Goal: Find contact information: Find contact information

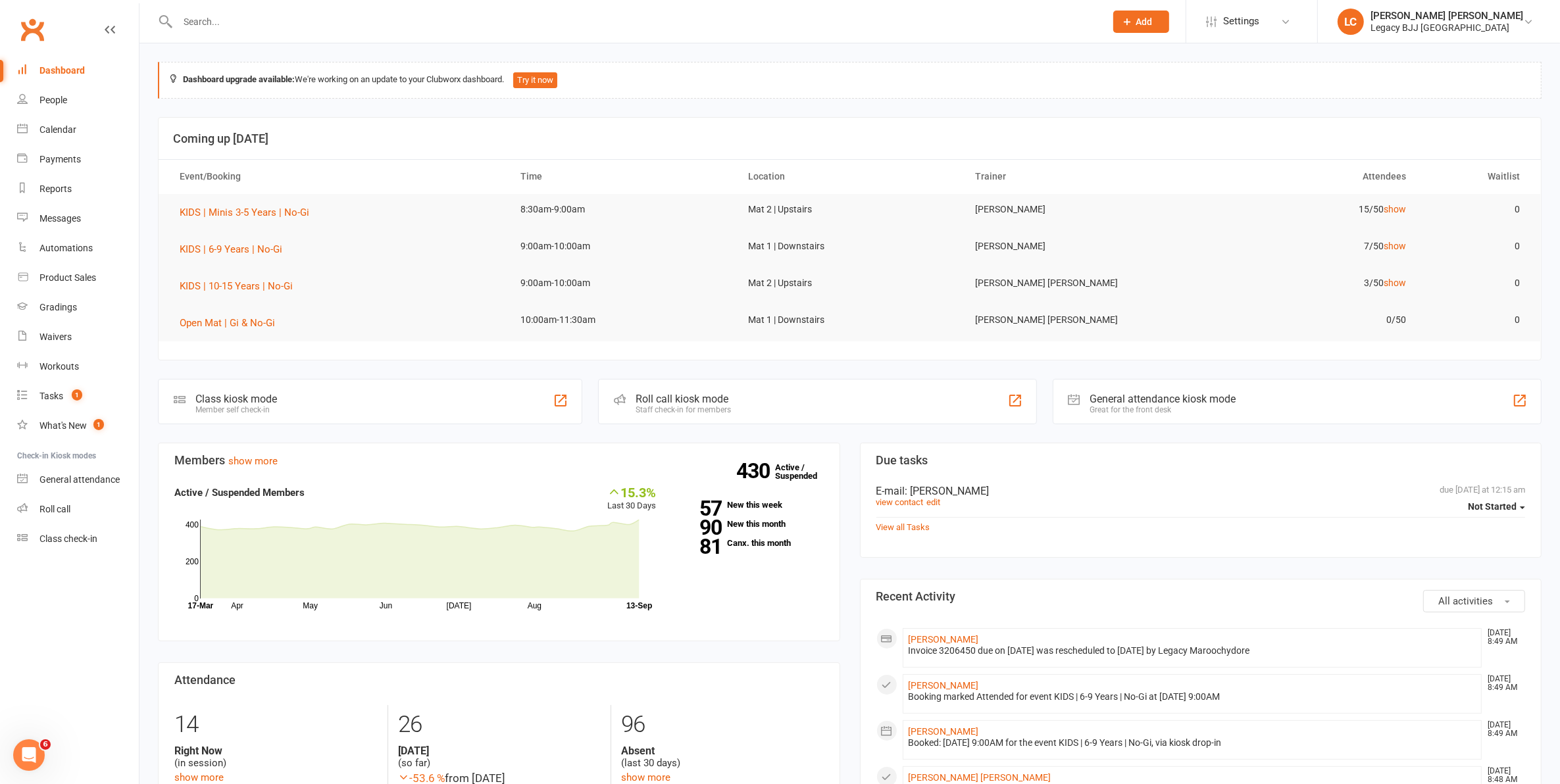
click at [212, 24] on input "text" at bounding box center [635, 22] width 923 height 19
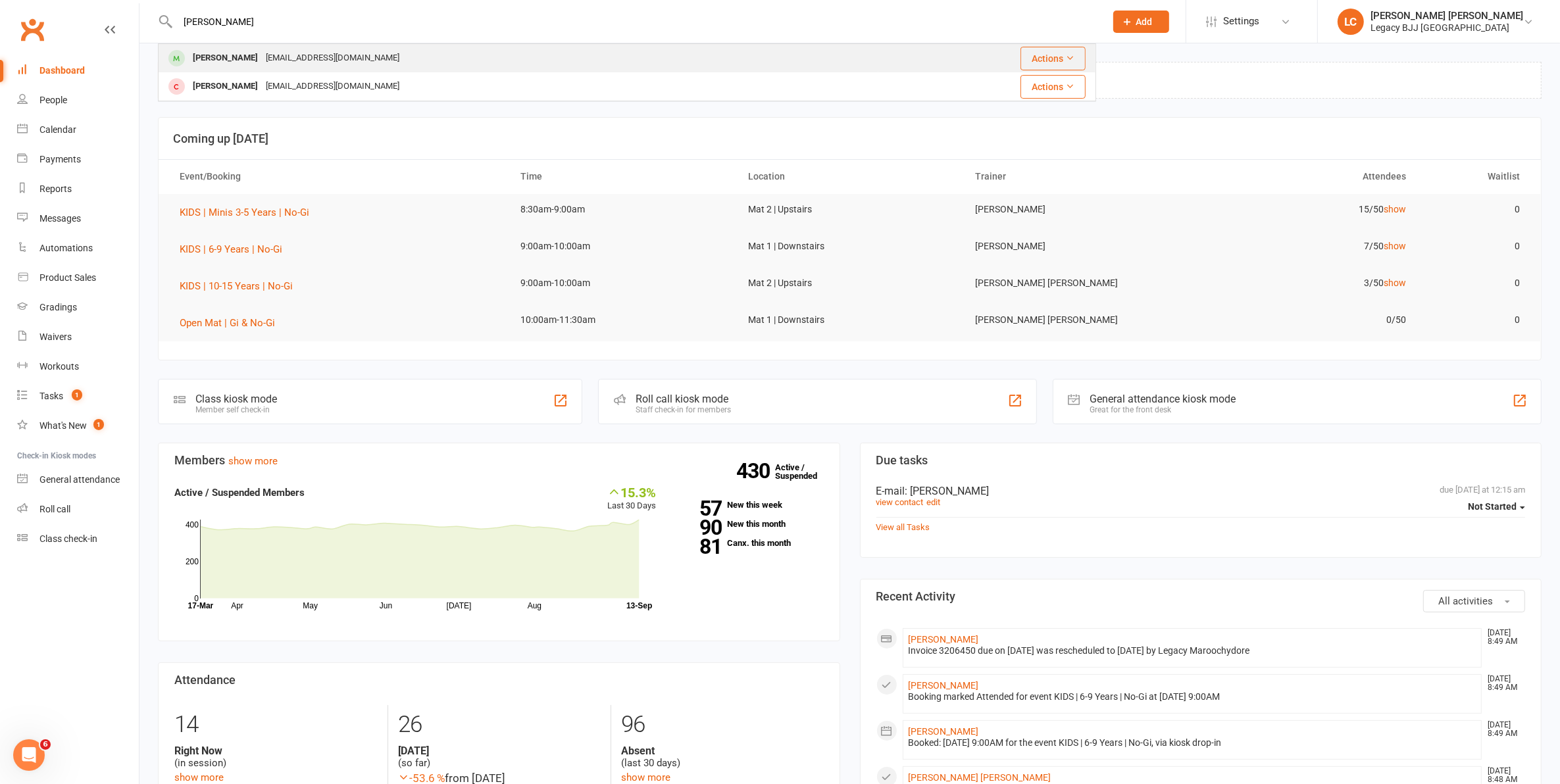
type input "[PERSON_NAME]"
click at [228, 49] on div "[PERSON_NAME]" at bounding box center [225, 58] width 73 height 19
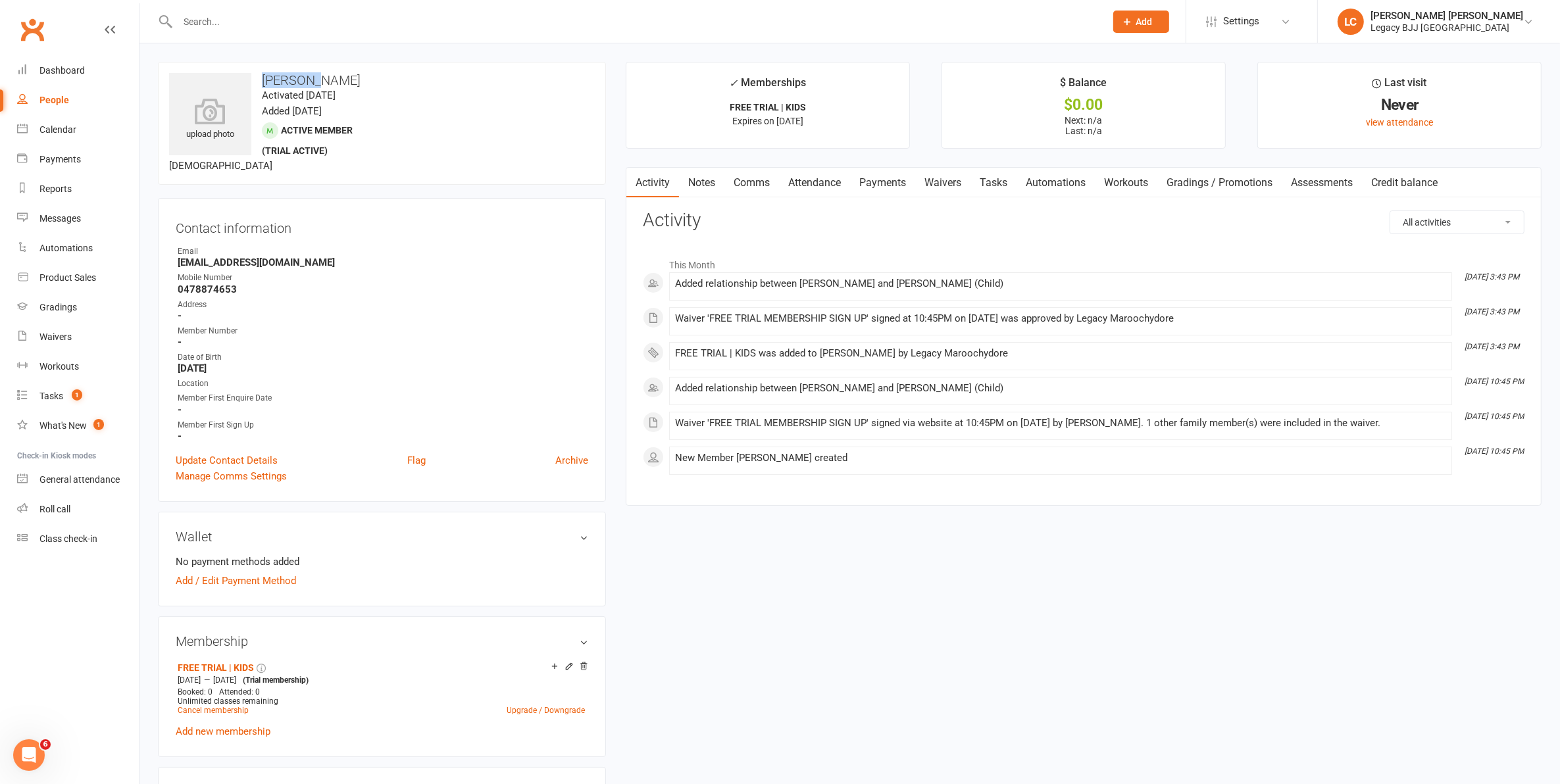
drag, startPoint x: 334, startPoint y: 77, endPoint x: 258, endPoint y: 72, distance: 76.2
click at [258, 73] on h3 "[PERSON_NAME]" at bounding box center [382, 80] width 426 height 14
click at [825, 172] on link "Attendance" at bounding box center [815, 183] width 71 height 30
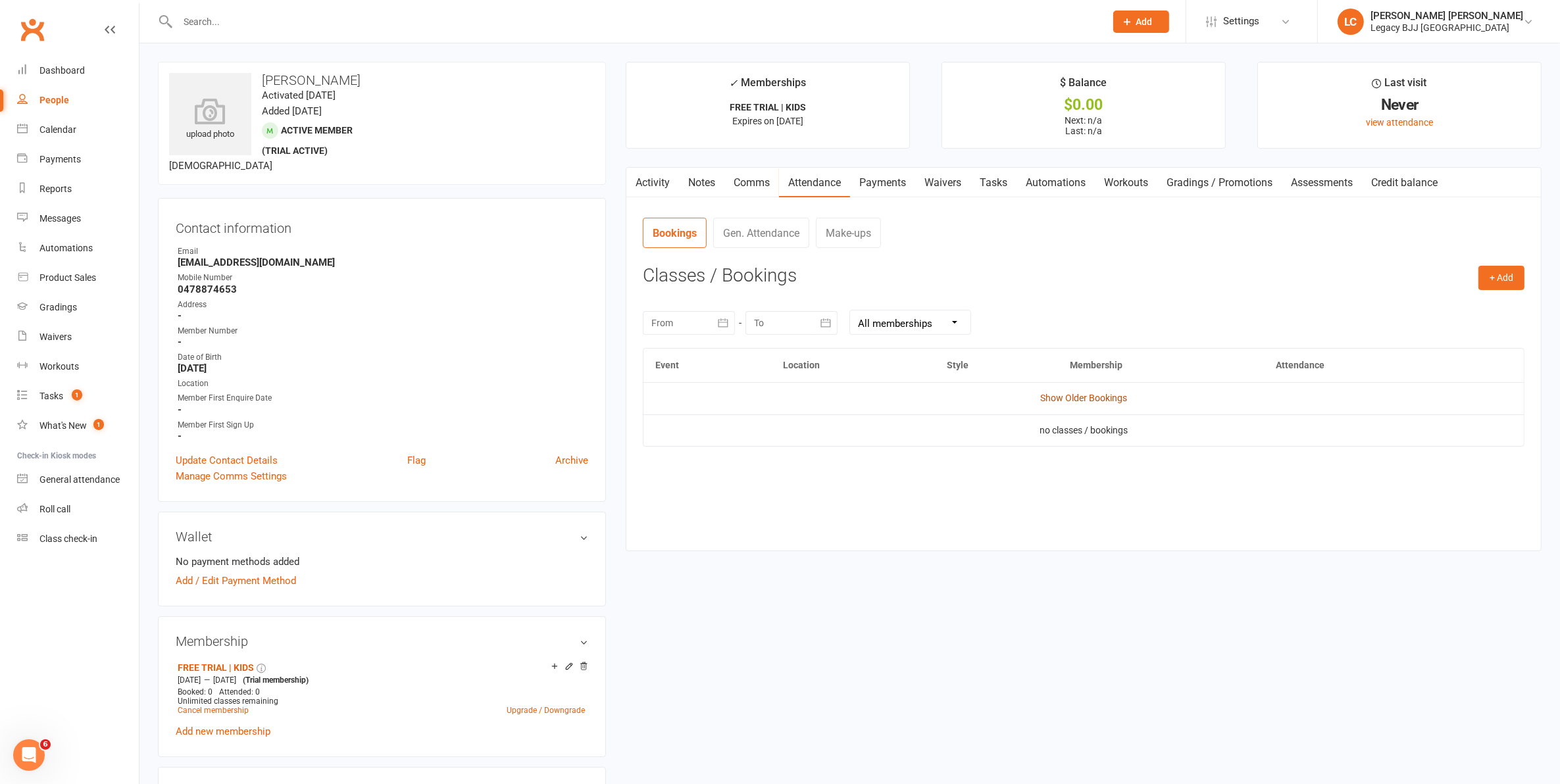
click at [1081, 401] on link "Show Older Bookings" at bounding box center [1084, 398] width 87 height 10
drag, startPoint x: 337, startPoint y: 80, endPoint x: 260, endPoint y: 85, distance: 77.2
click at [260, 85] on h3 "[PERSON_NAME]" at bounding box center [382, 80] width 426 height 14
copy h3 "[PERSON_NAME]"
click at [202, 265] on strong "[EMAIL_ADDRESS][DOMAIN_NAME]" at bounding box center [383, 262] width 411 height 12
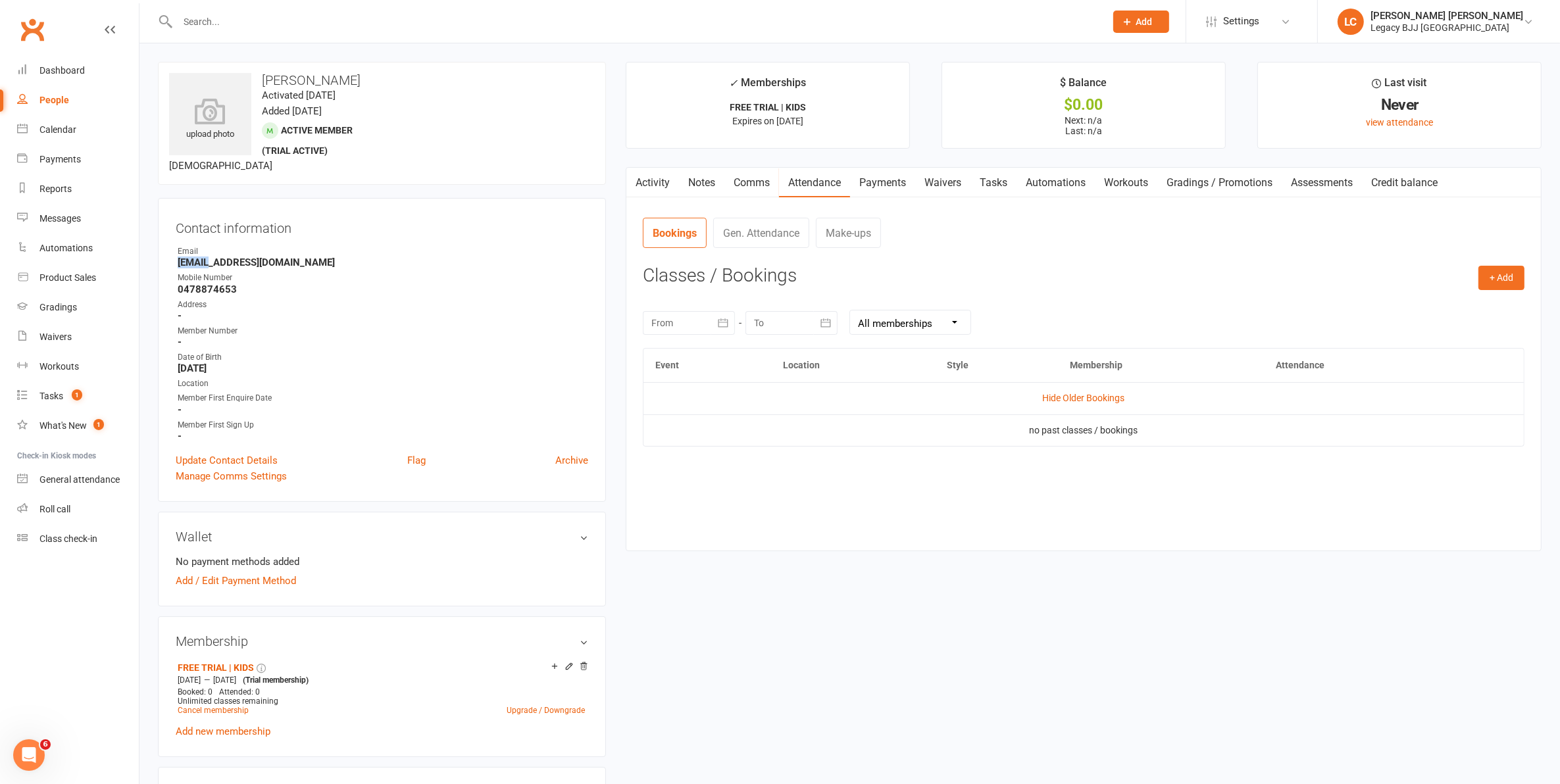
click at [202, 265] on strong "[EMAIL_ADDRESS][DOMAIN_NAME]" at bounding box center [383, 262] width 411 height 12
copy render-form-field "[EMAIL_ADDRESS][DOMAIN_NAME]"
click at [209, 282] on div "Mobile Number" at bounding box center [383, 277] width 411 height 13
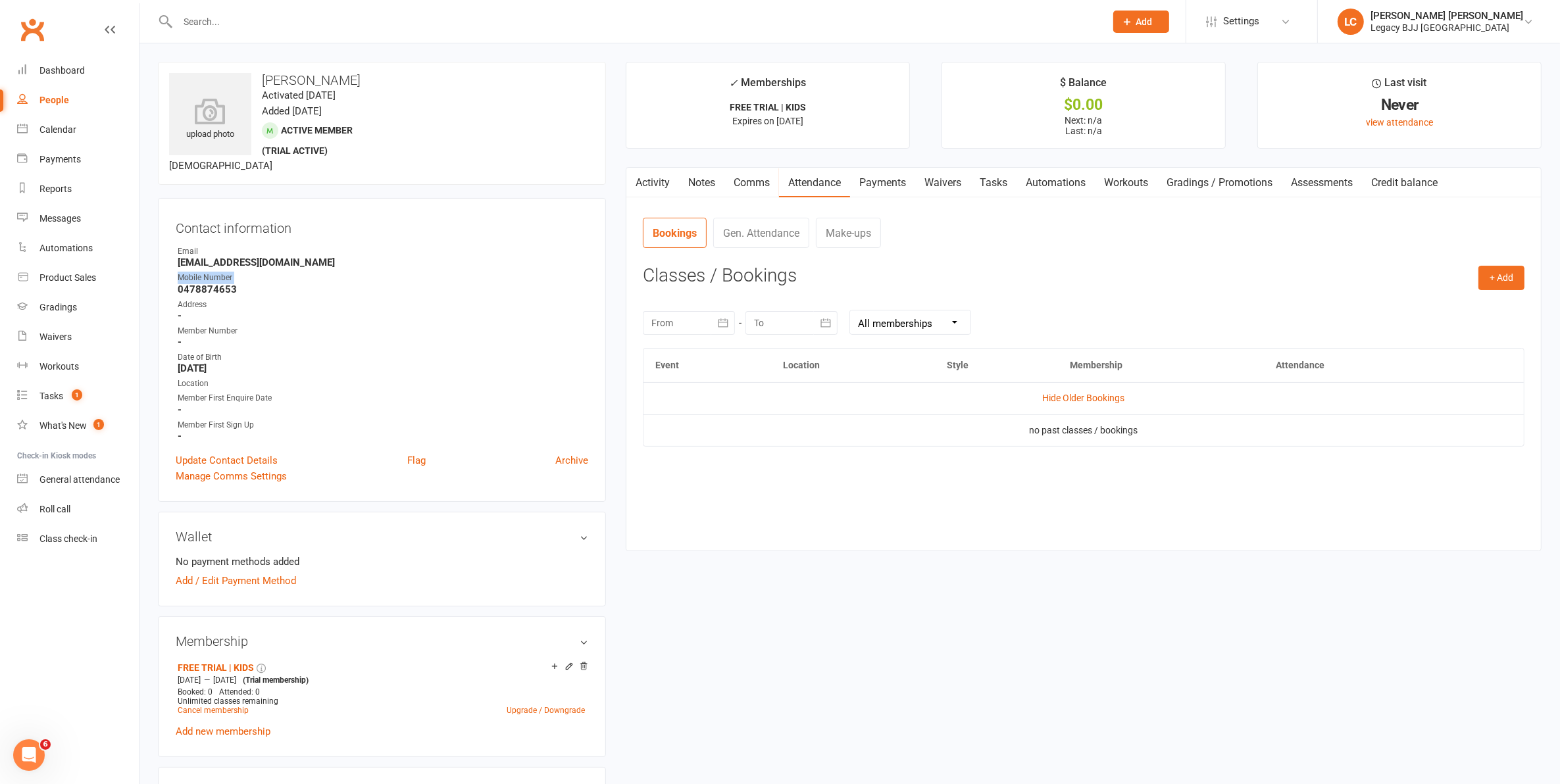
click at [209, 282] on div "Mobile Number" at bounding box center [383, 277] width 411 height 13
click at [209, 286] on strong "0478874653" at bounding box center [383, 289] width 411 height 12
copy render-form-field "0478874653"
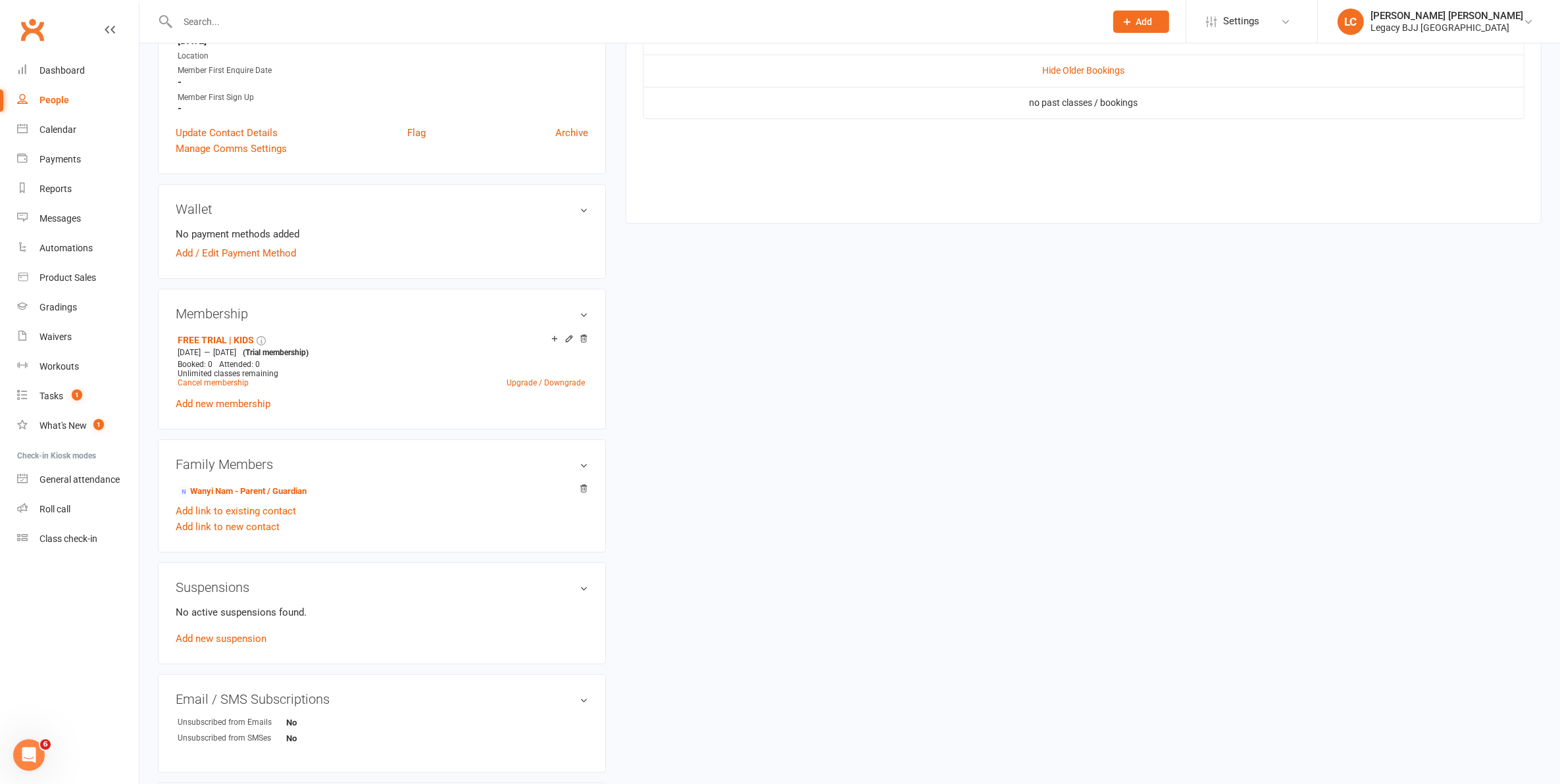
scroll to position [329, 0]
click at [232, 488] on link "Wanyi Nam - Parent / Guardian" at bounding box center [242, 491] width 129 height 13
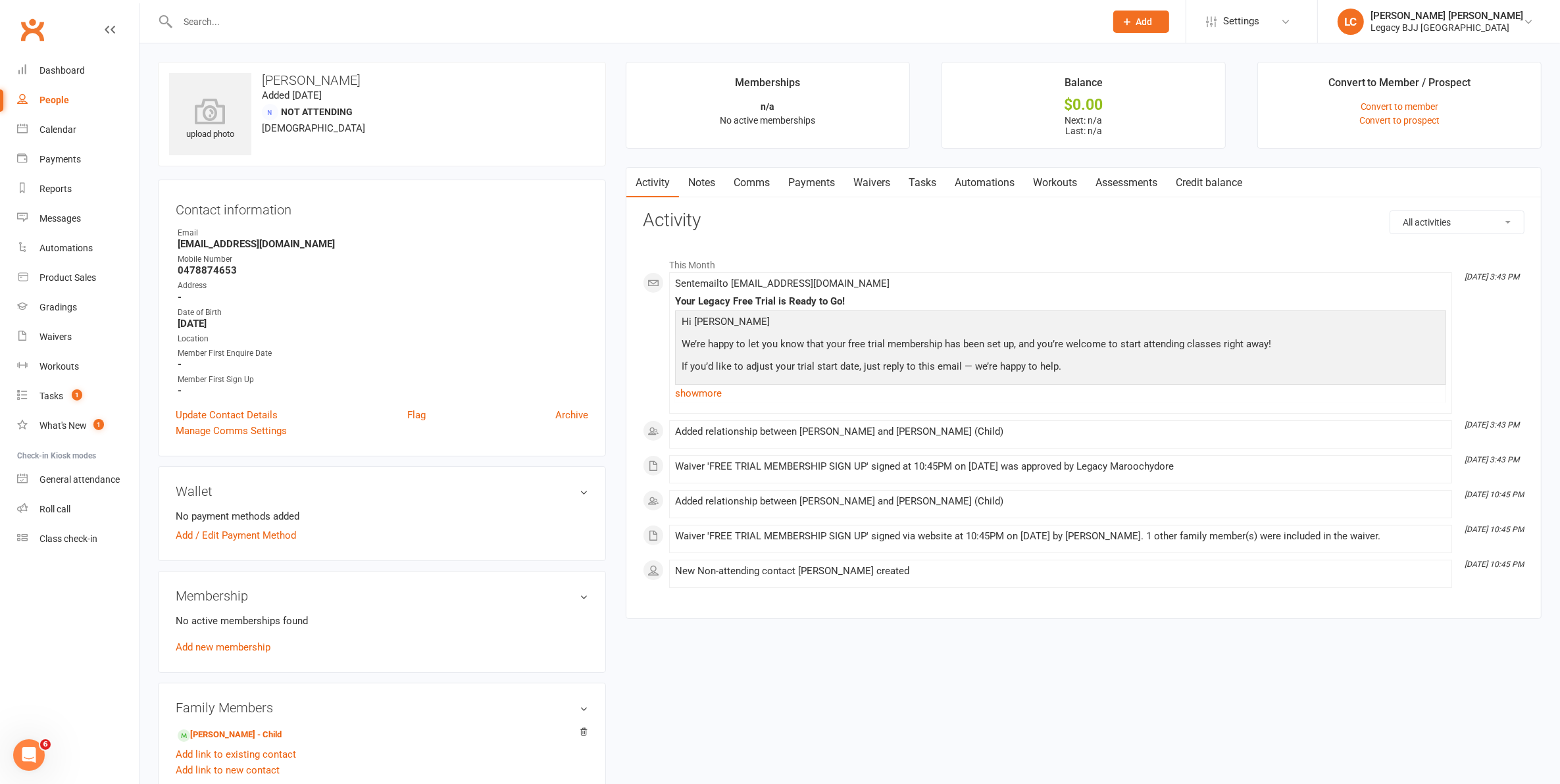
click at [303, 83] on h3 "[PERSON_NAME]" at bounding box center [382, 80] width 426 height 14
copy h3 "[PERSON_NAME]"
click at [208, 244] on strong "[EMAIL_ADDRESS][DOMAIN_NAME]" at bounding box center [383, 244] width 411 height 12
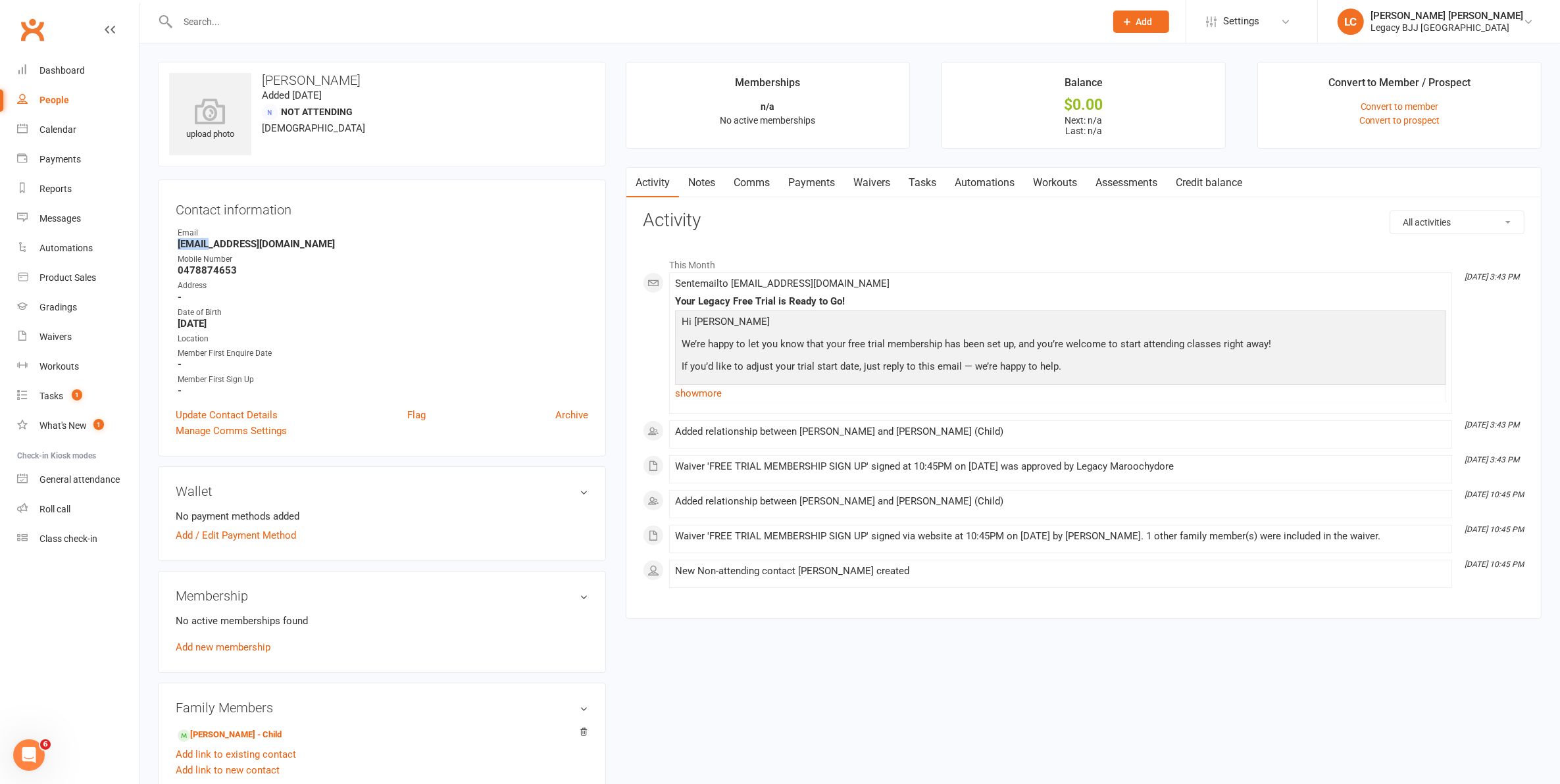
click at [208, 244] on strong "[EMAIL_ADDRESS][DOMAIN_NAME]" at bounding box center [383, 244] width 411 height 12
copy render-form-field "[EMAIL_ADDRESS][DOMAIN_NAME]"
click at [208, 270] on strong "0478874653" at bounding box center [383, 271] width 411 height 12
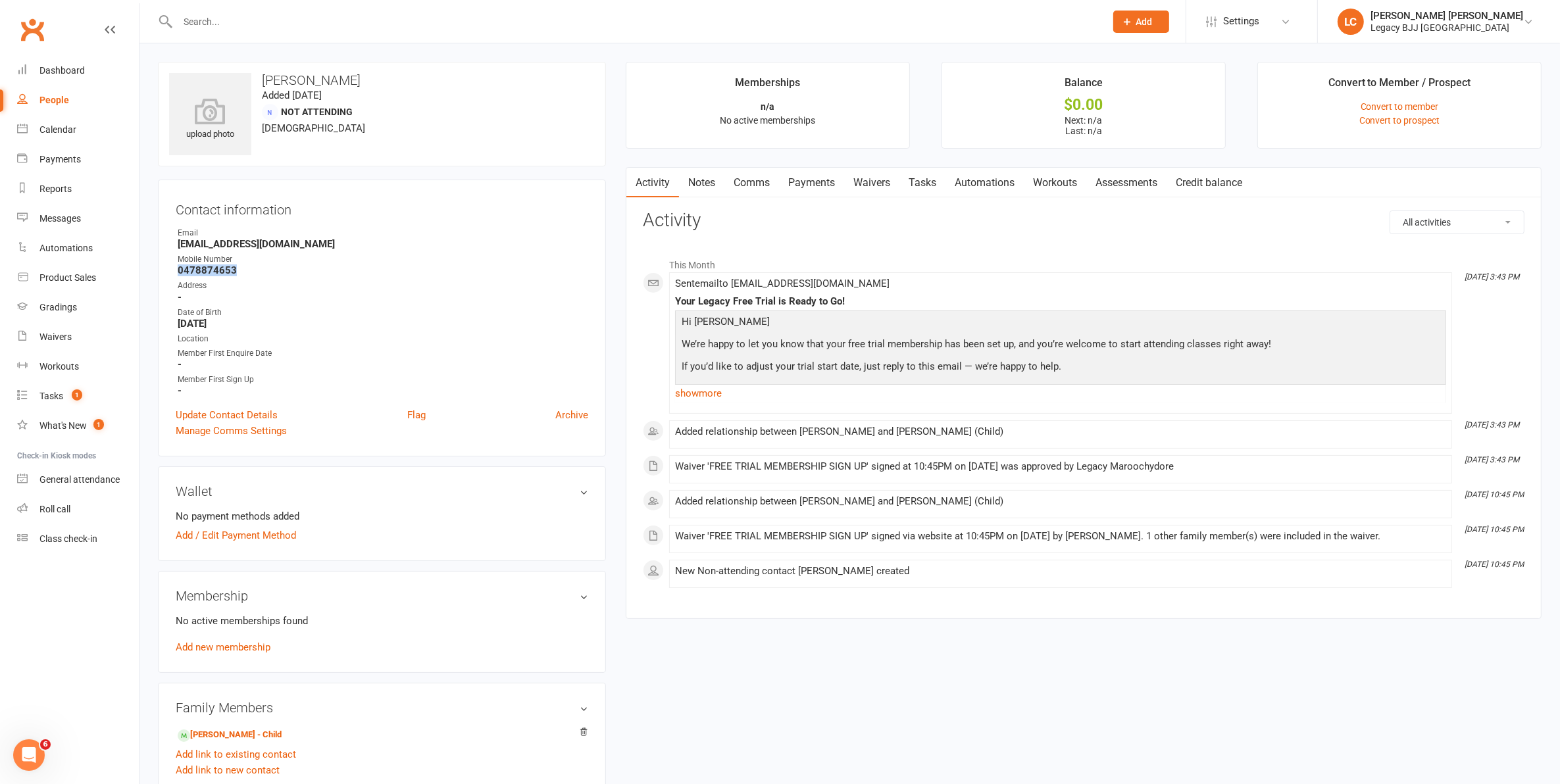
click at [208, 270] on strong "0478874653" at bounding box center [383, 271] width 411 height 12
copy render-form-field "0478874653"
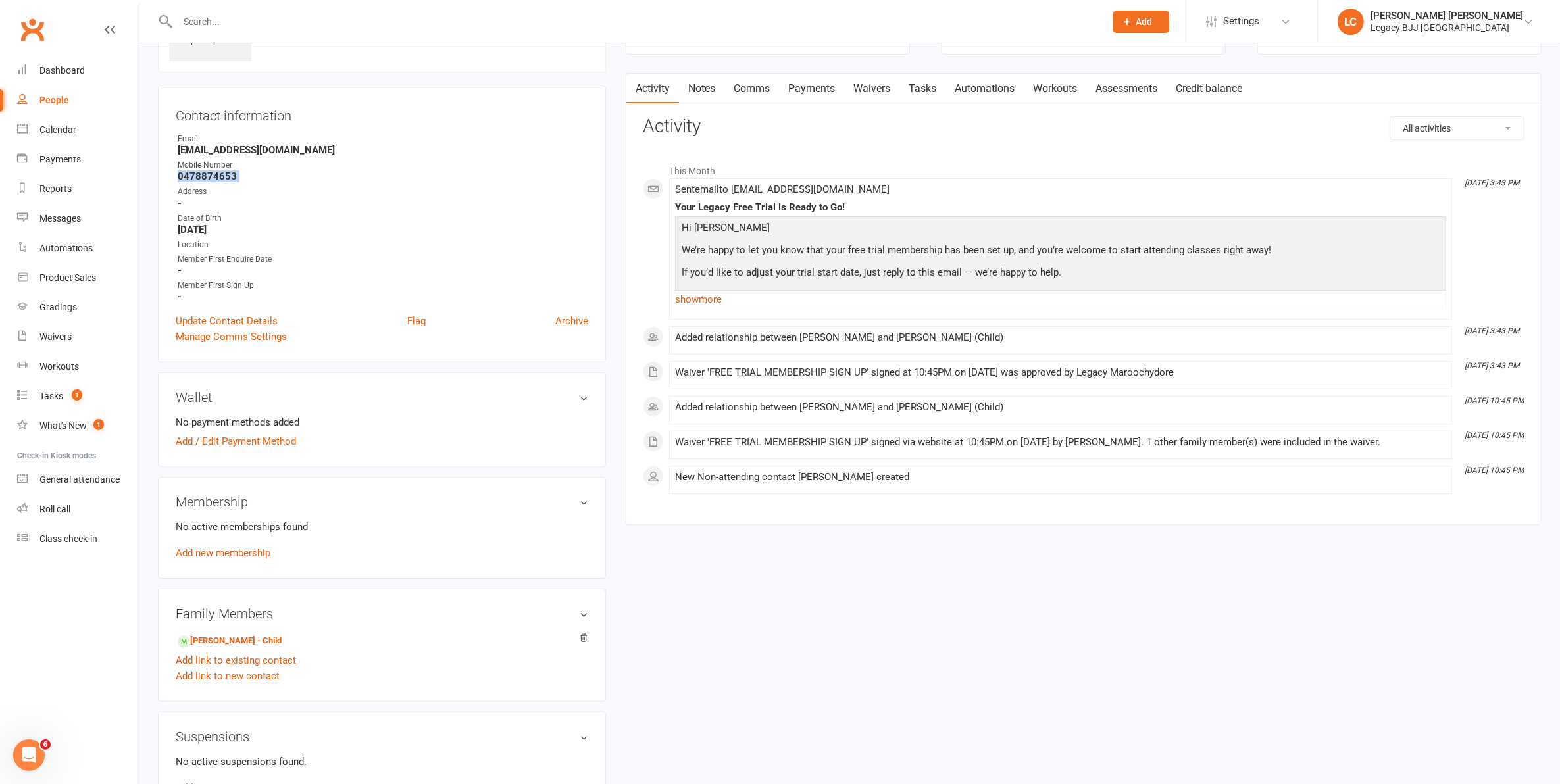
scroll to position [247, 0]
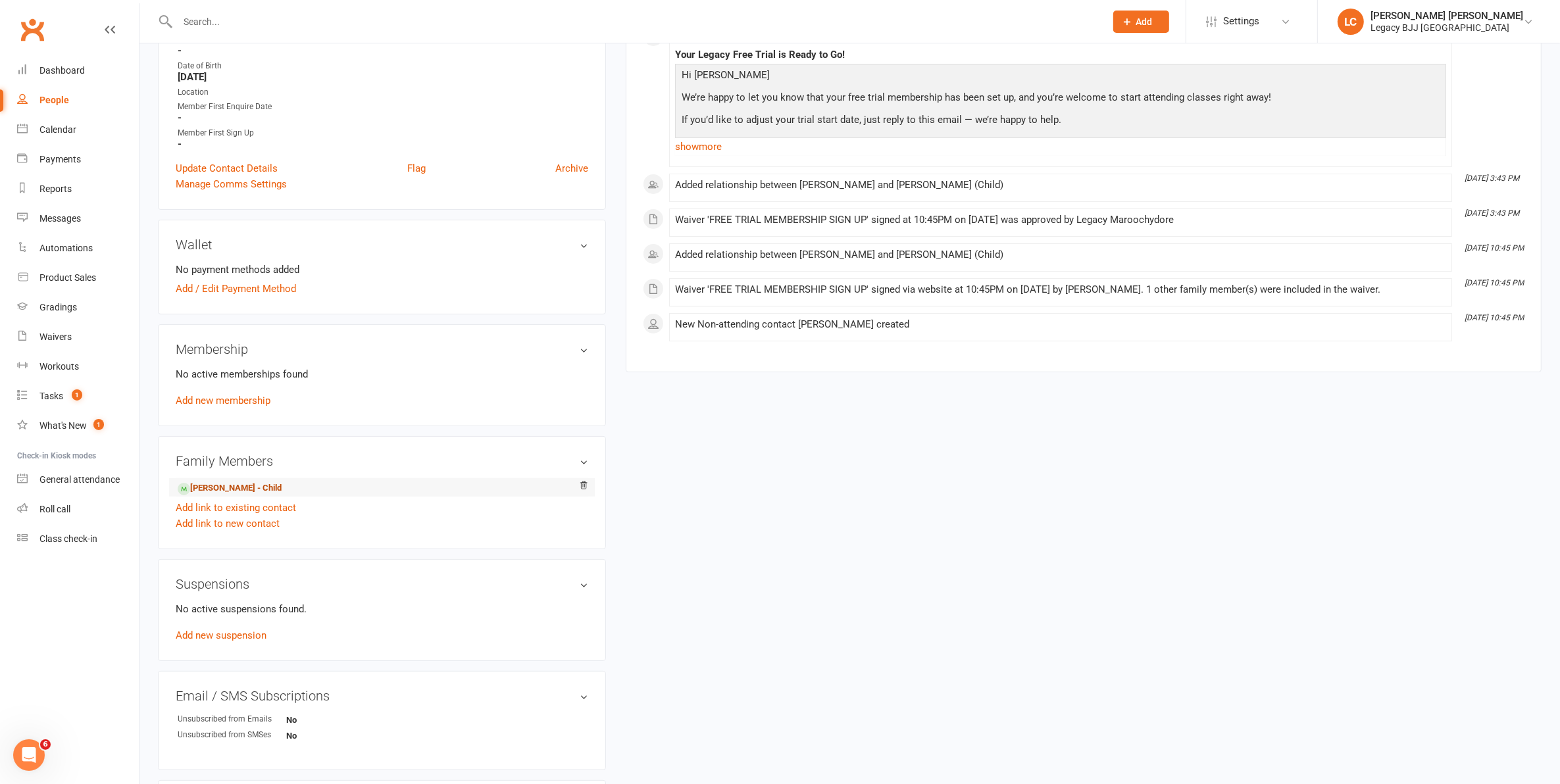
click at [239, 481] on link "[PERSON_NAME] - Child" at bounding box center [229, 488] width 104 height 13
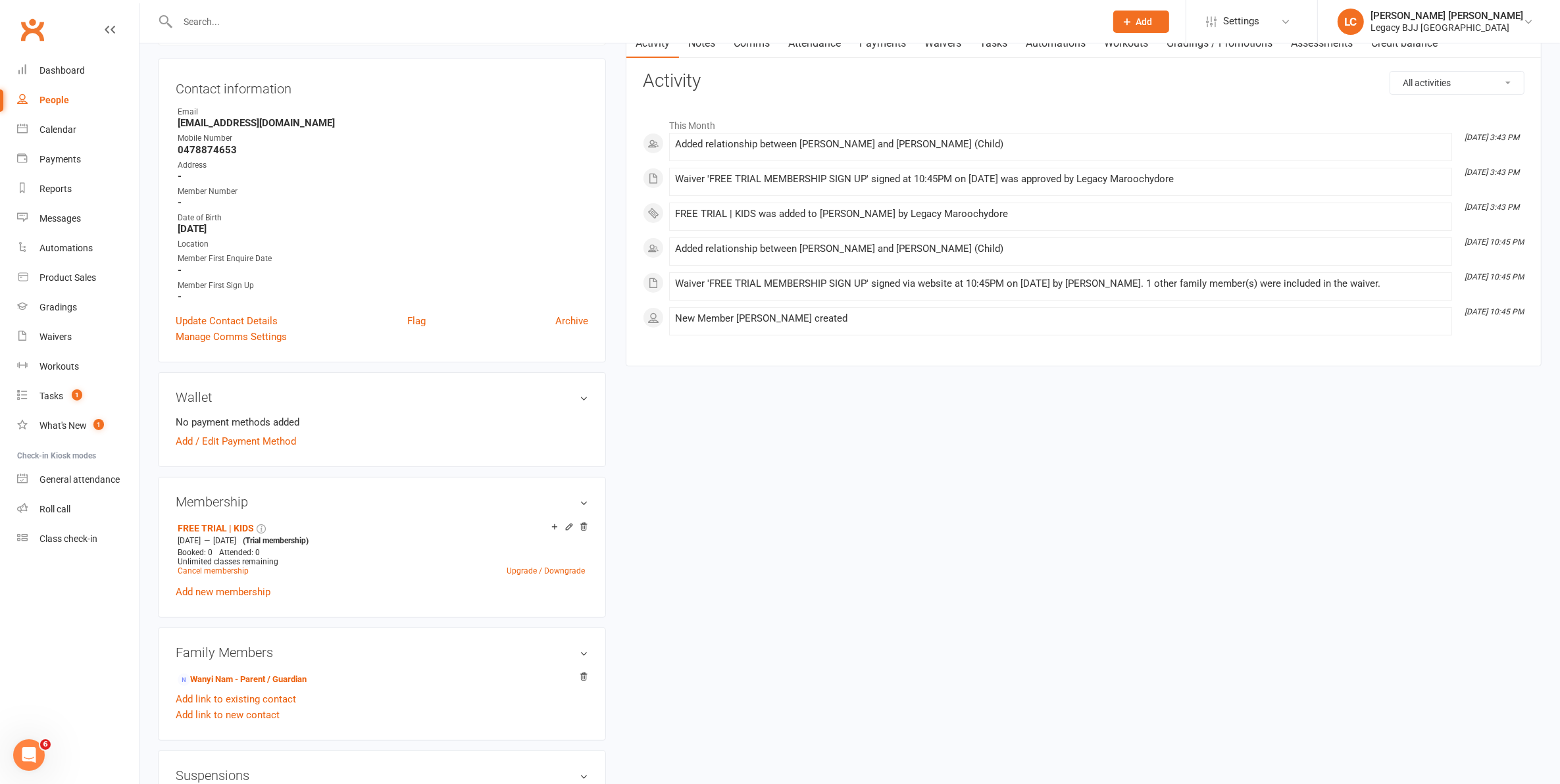
scroll to position [329, 0]
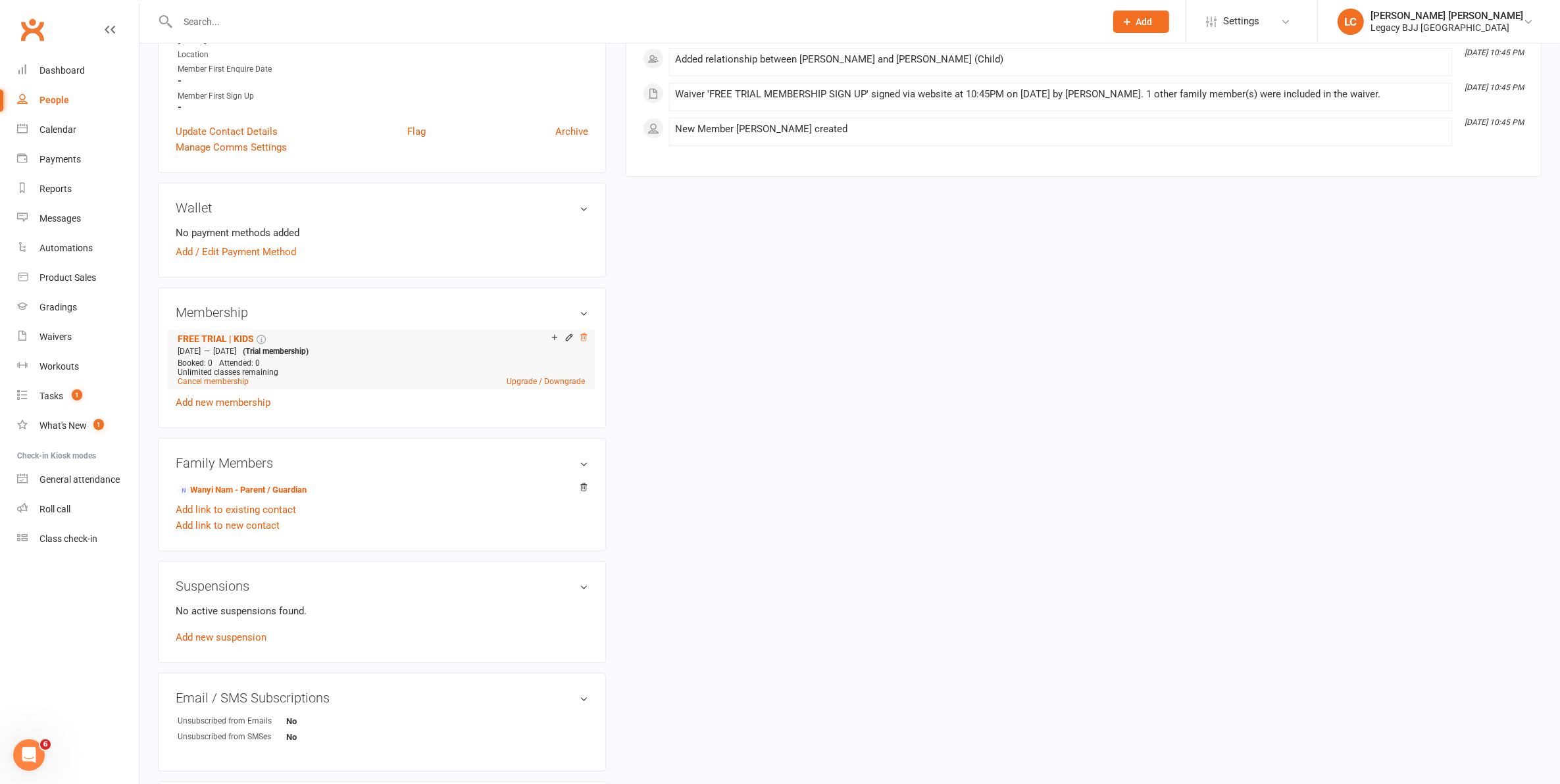
click at [583, 334] on icon at bounding box center [584, 337] width 7 height 8
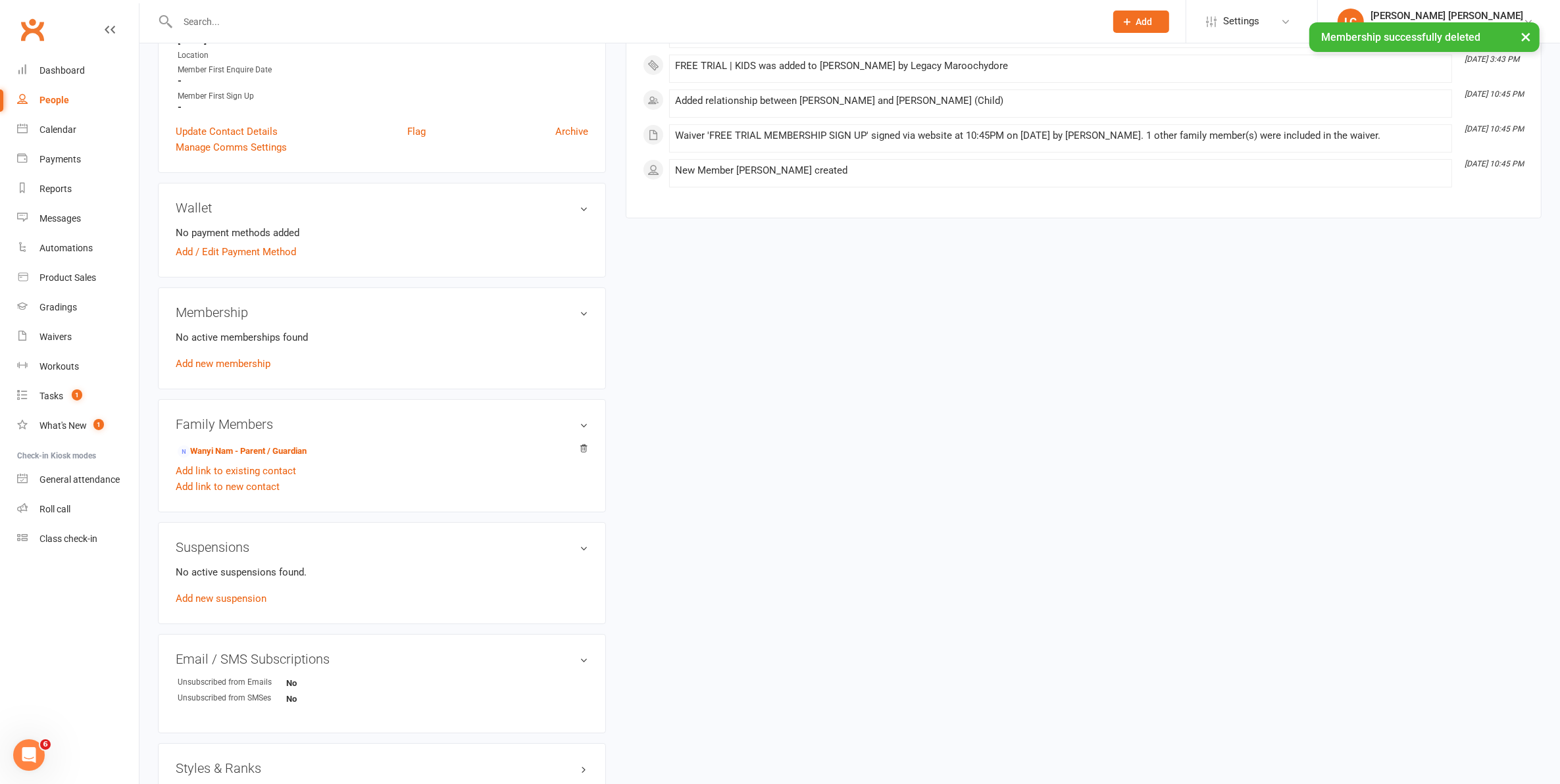
scroll to position [0, 0]
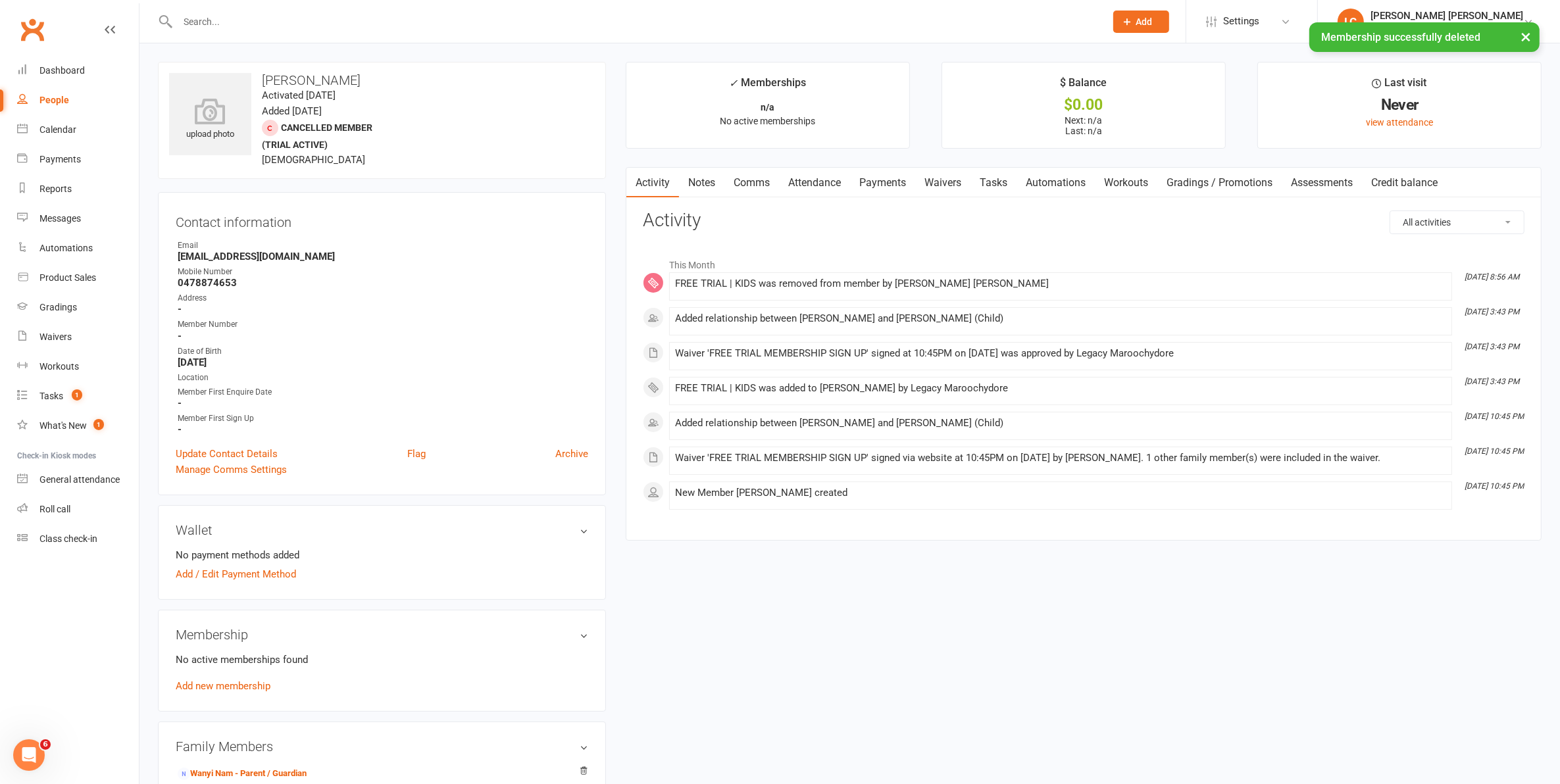
click at [221, 18] on input "text" at bounding box center [635, 22] width 923 height 19
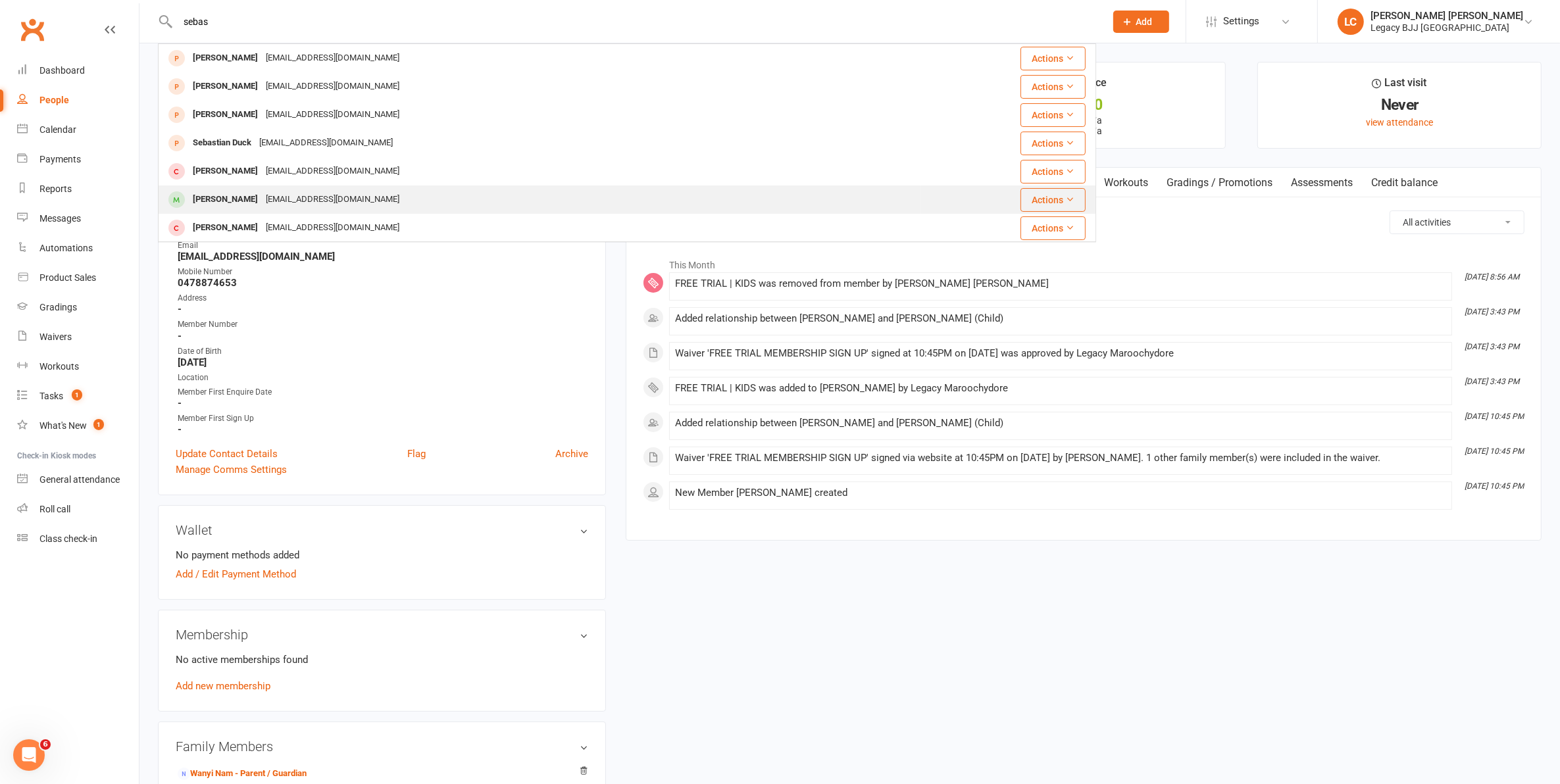
type input "sebas"
click at [244, 192] on div "[PERSON_NAME]" at bounding box center [225, 200] width 73 height 19
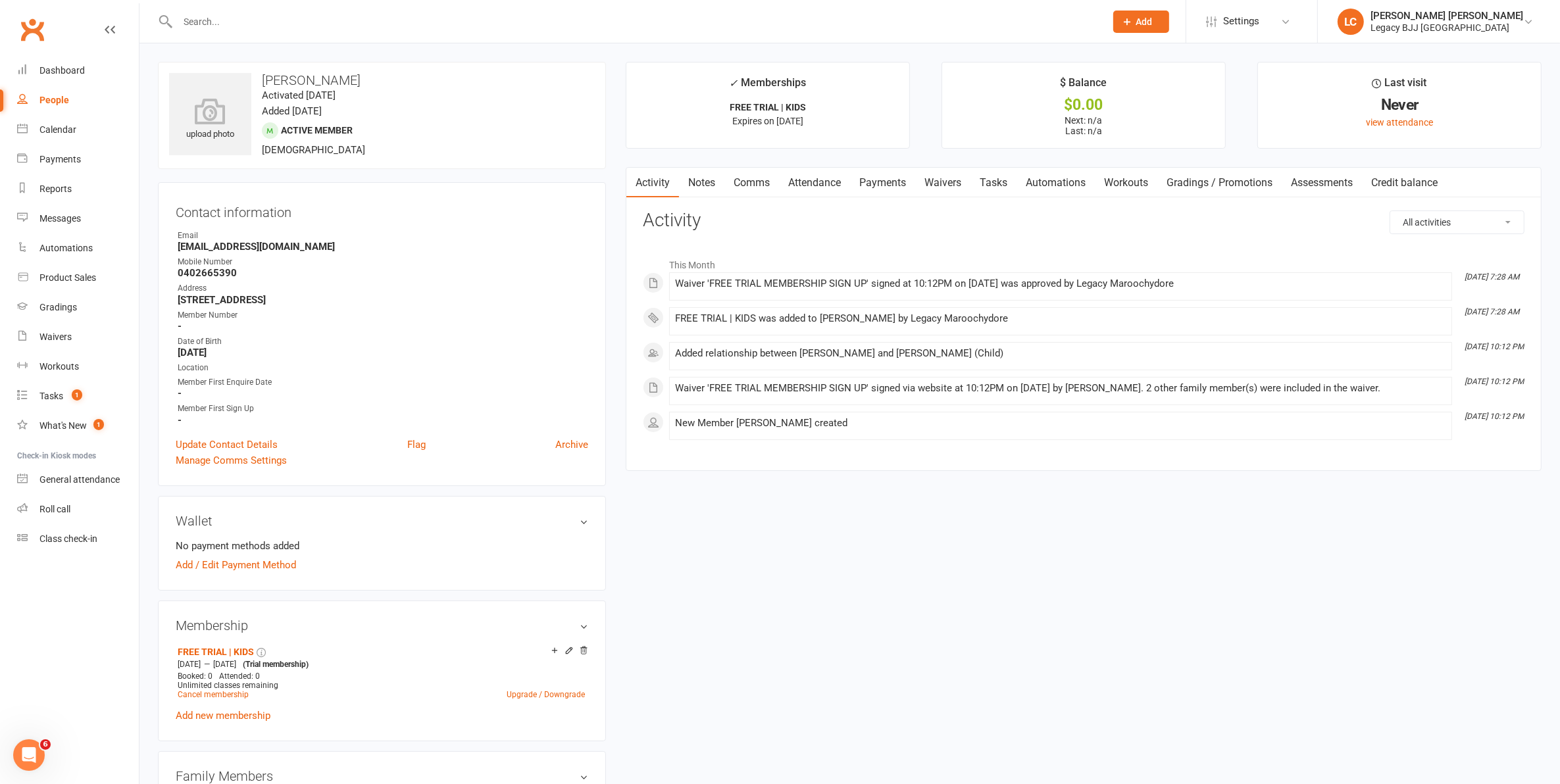
click at [326, 74] on h3 "[PERSON_NAME]" at bounding box center [382, 80] width 426 height 14
copy h3 "[PERSON_NAME]"
click at [253, 247] on strong "[EMAIL_ADDRESS][DOMAIN_NAME]" at bounding box center [383, 247] width 411 height 12
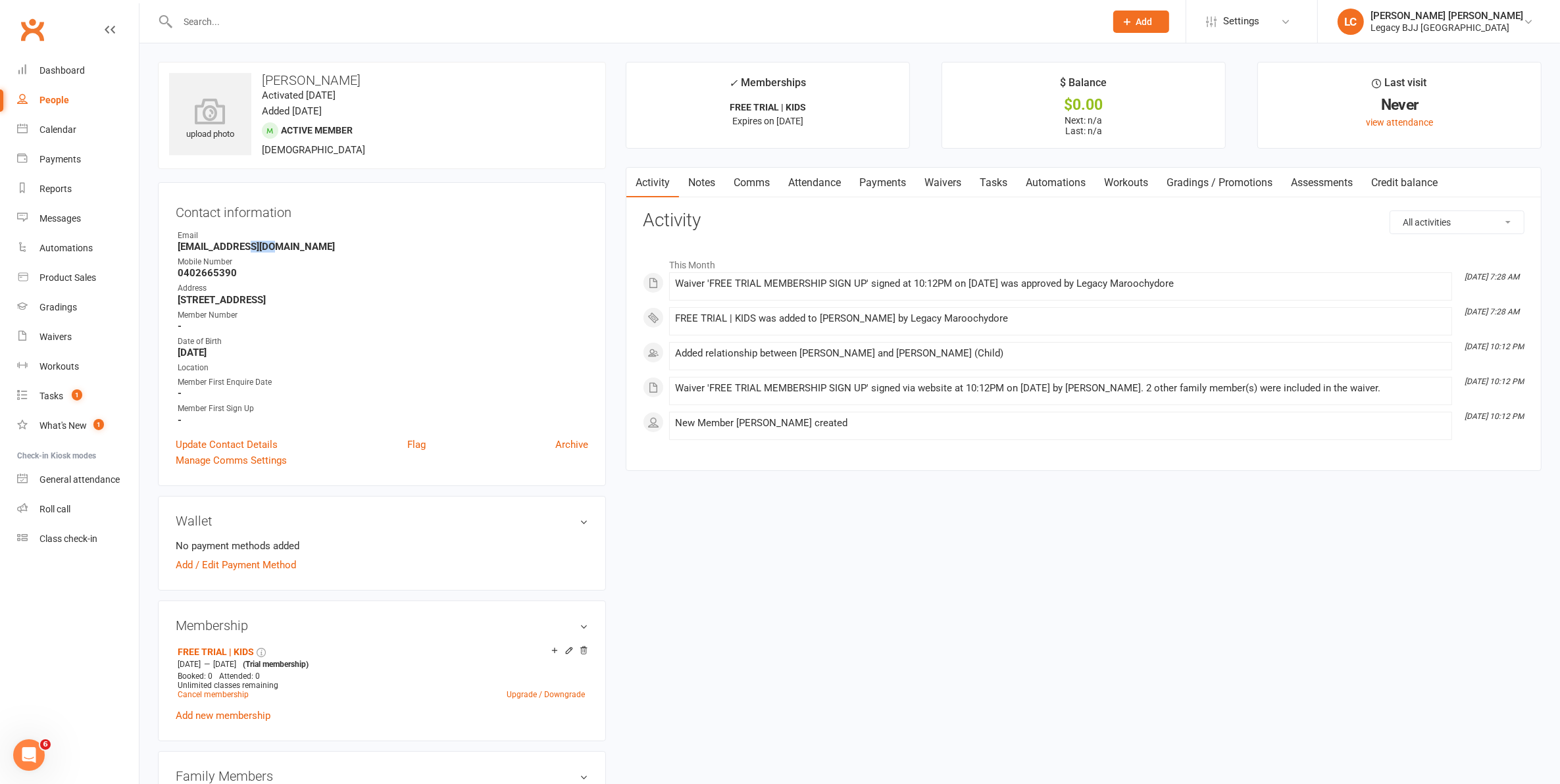
click at [253, 247] on strong "[EMAIL_ADDRESS][DOMAIN_NAME]" at bounding box center [383, 247] width 411 height 12
copy render-form-field "[EMAIL_ADDRESS][DOMAIN_NAME]"
click at [209, 274] on strong "0402665390" at bounding box center [383, 273] width 411 height 12
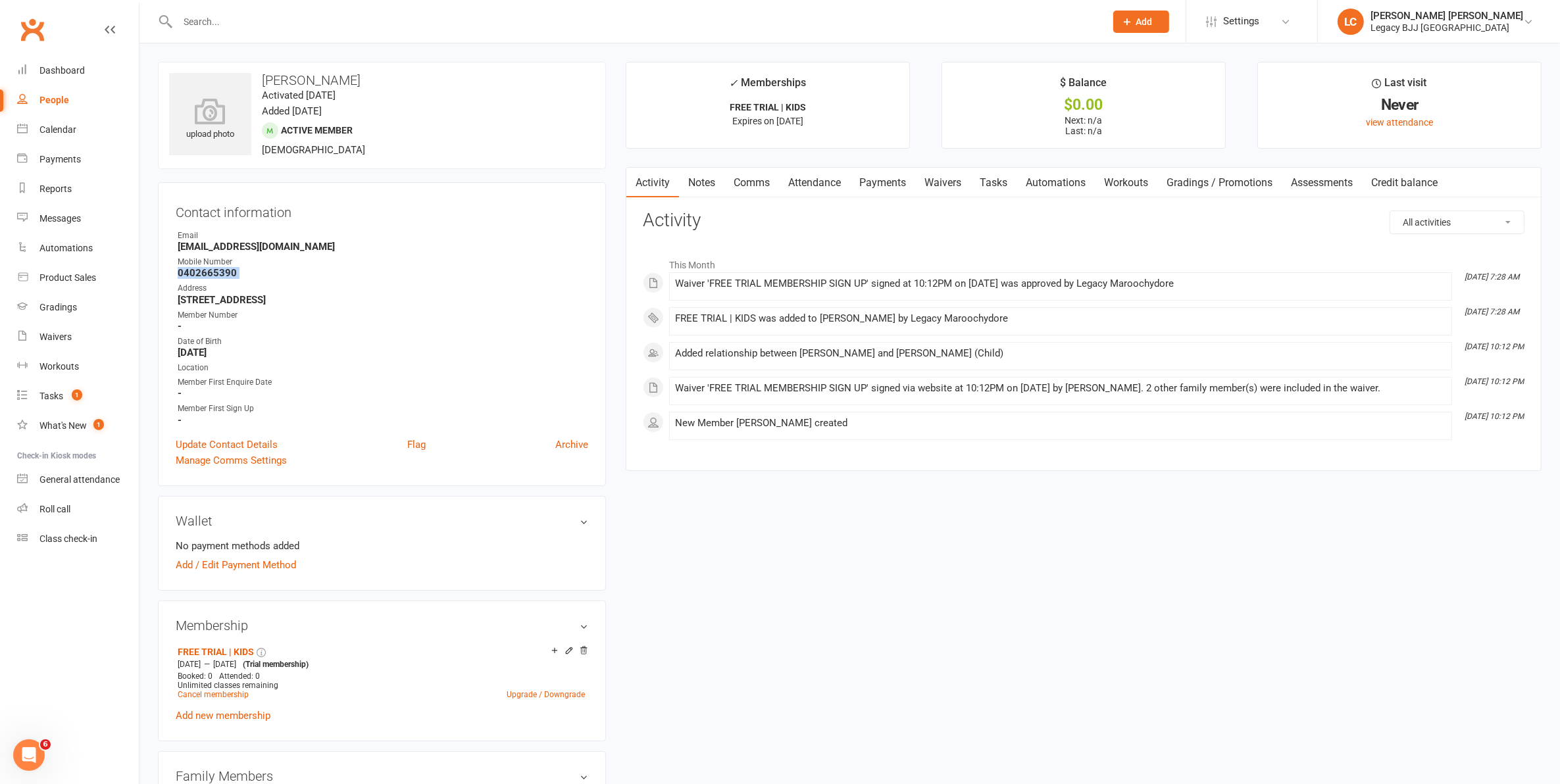
click at [209, 274] on strong "0402665390" at bounding box center [383, 273] width 411 height 12
click at [428, 241] on strong "[EMAIL_ADDRESS][DOMAIN_NAME]" at bounding box center [383, 247] width 411 height 12
click at [201, 275] on strong "0402665390" at bounding box center [383, 273] width 411 height 12
copy strong "0402665390"
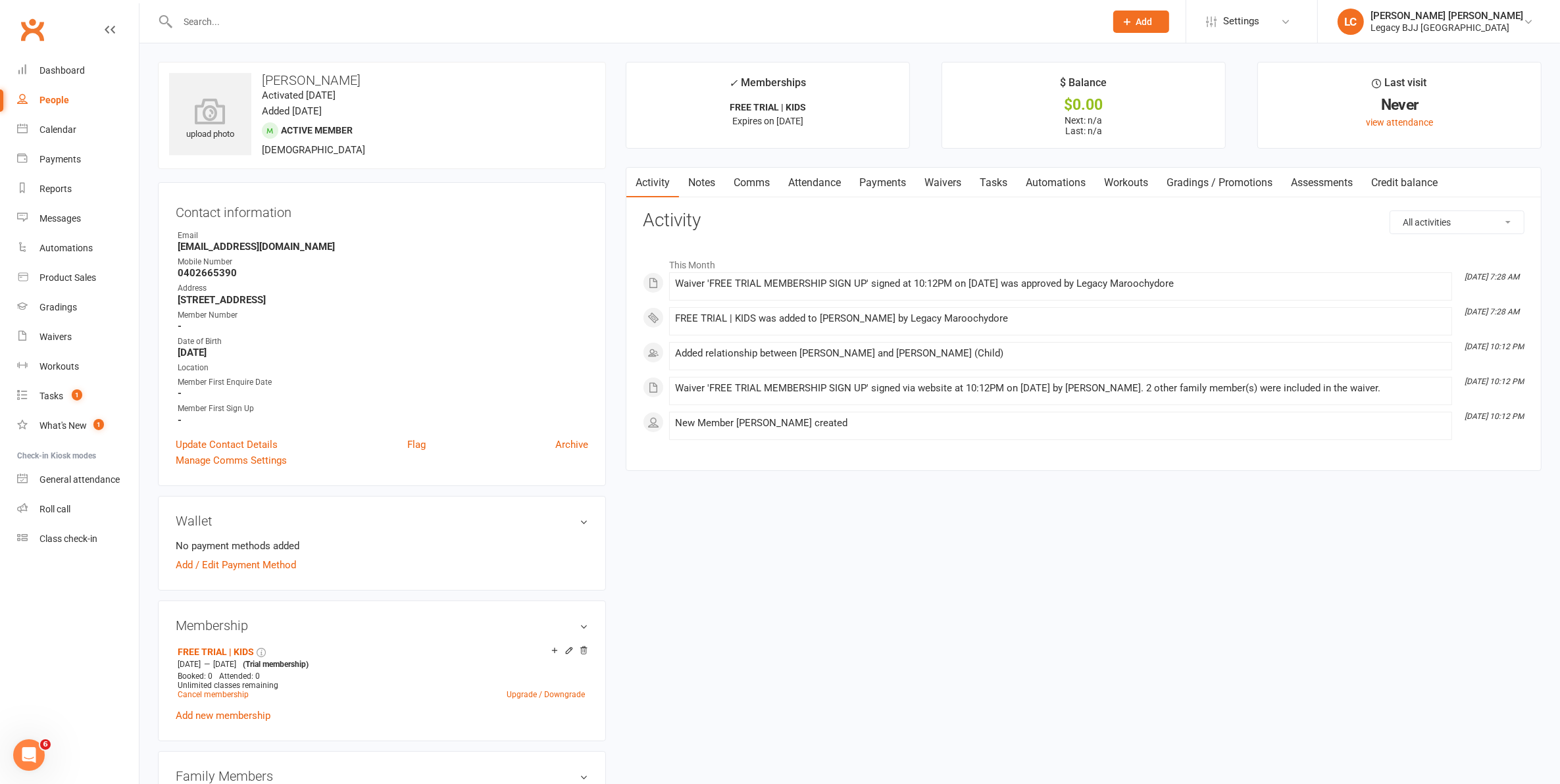
click at [238, 303] on strong "[STREET_ADDRESS]" at bounding box center [383, 300] width 411 height 12
copy render-form-field "[STREET_ADDRESS]"
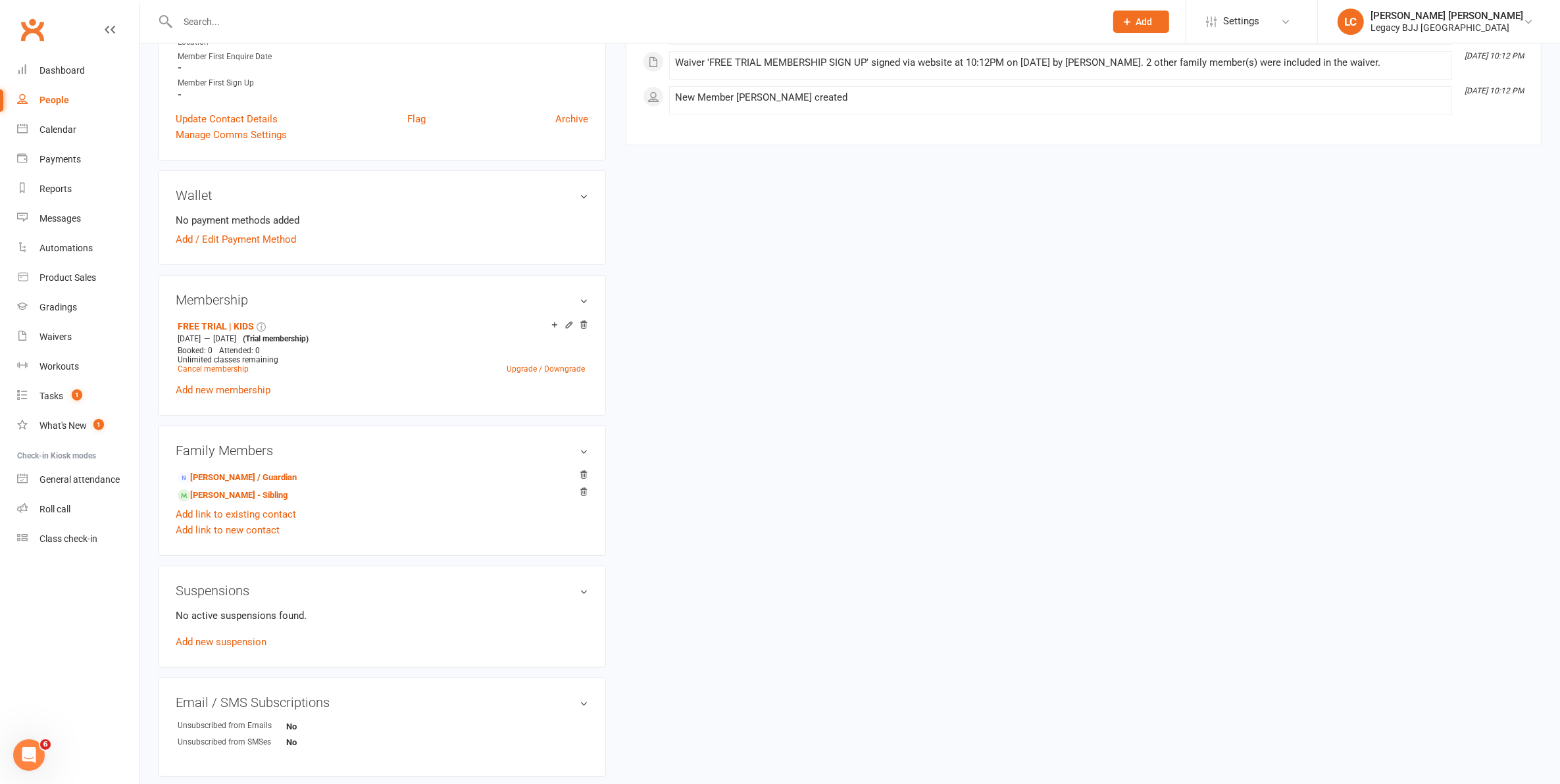
scroll to position [329, 0]
click at [245, 474] on link "[PERSON_NAME] / Guardian" at bounding box center [237, 475] width 119 height 13
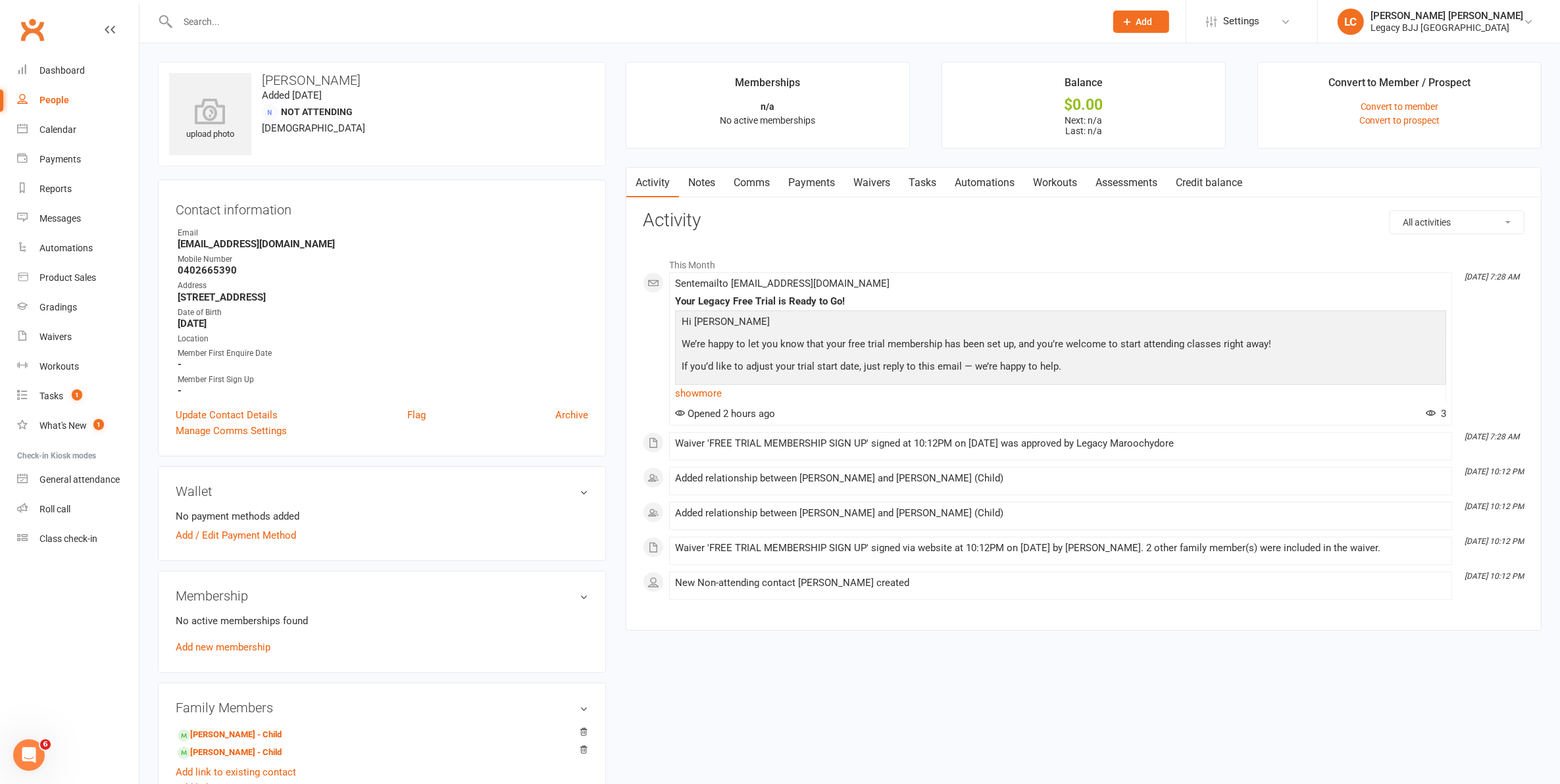
click at [334, 73] on h3 "[PERSON_NAME]" at bounding box center [382, 80] width 426 height 14
click at [262, 245] on strong "[EMAIL_ADDRESS][DOMAIN_NAME]" at bounding box center [383, 244] width 411 height 12
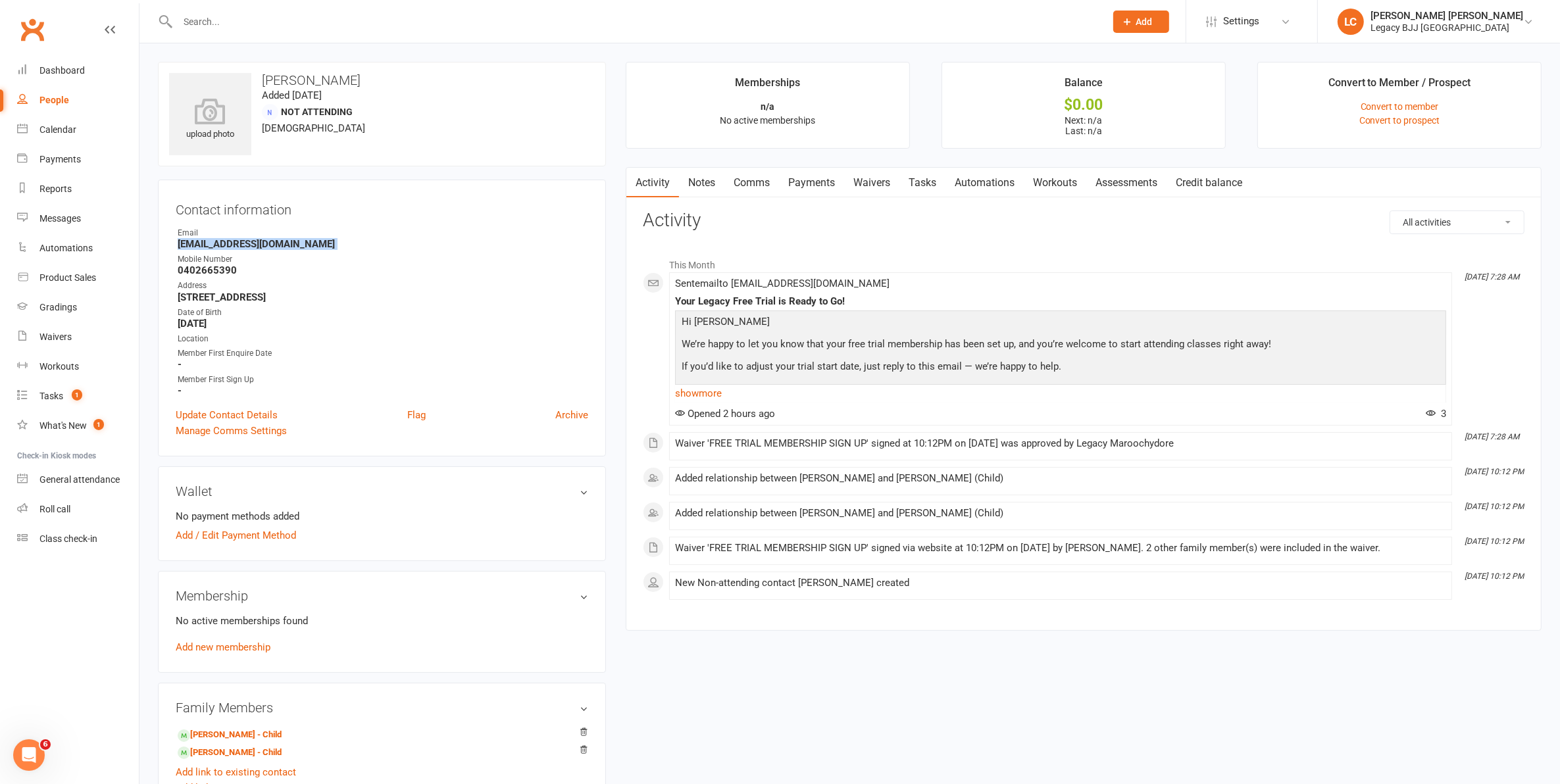
click at [262, 245] on strong "[EMAIL_ADDRESS][DOMAIN_NAME]" at bounding box center [383, 244] width 411 height 12
click at [218, 267] on strong "0402665390" at bounding box center [383, 271] width 411 height 12
click at [250, 303] on ul "Owner Email [EMAIL_ADDRESS][DOMAIN_NAME] Mobile Number [PHONE_NUMBER] Address […" at bounding box center [381, 311] width 412 height 169
click at [258, 296] on strong "[STREET_ADDRESS]" at bounding box center [383, 298] width 411 height 12
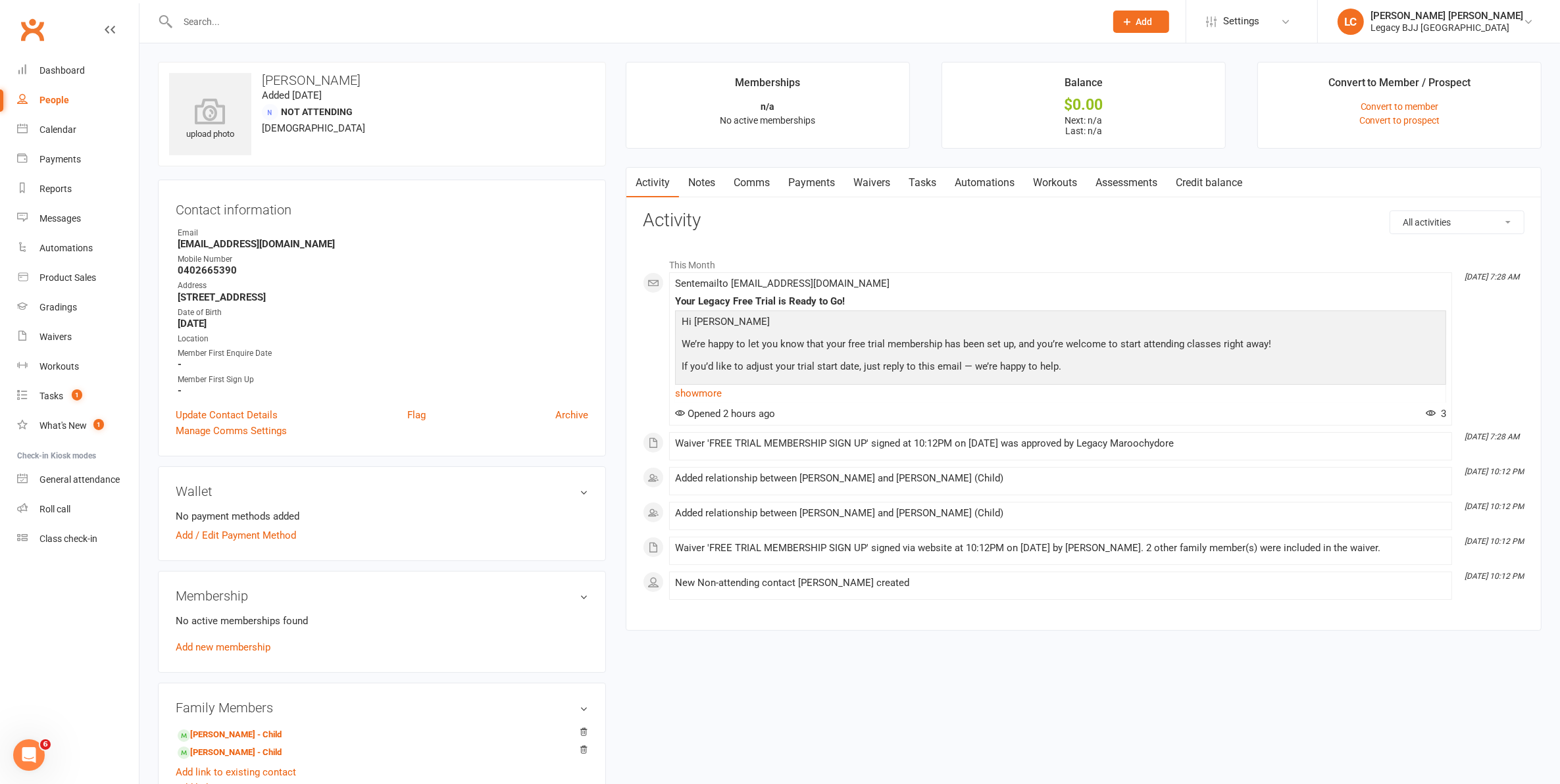
click at [258, 296] on strong "[STREET_ADDRESS]" at bounding box center [383, 298] width 411 height 12
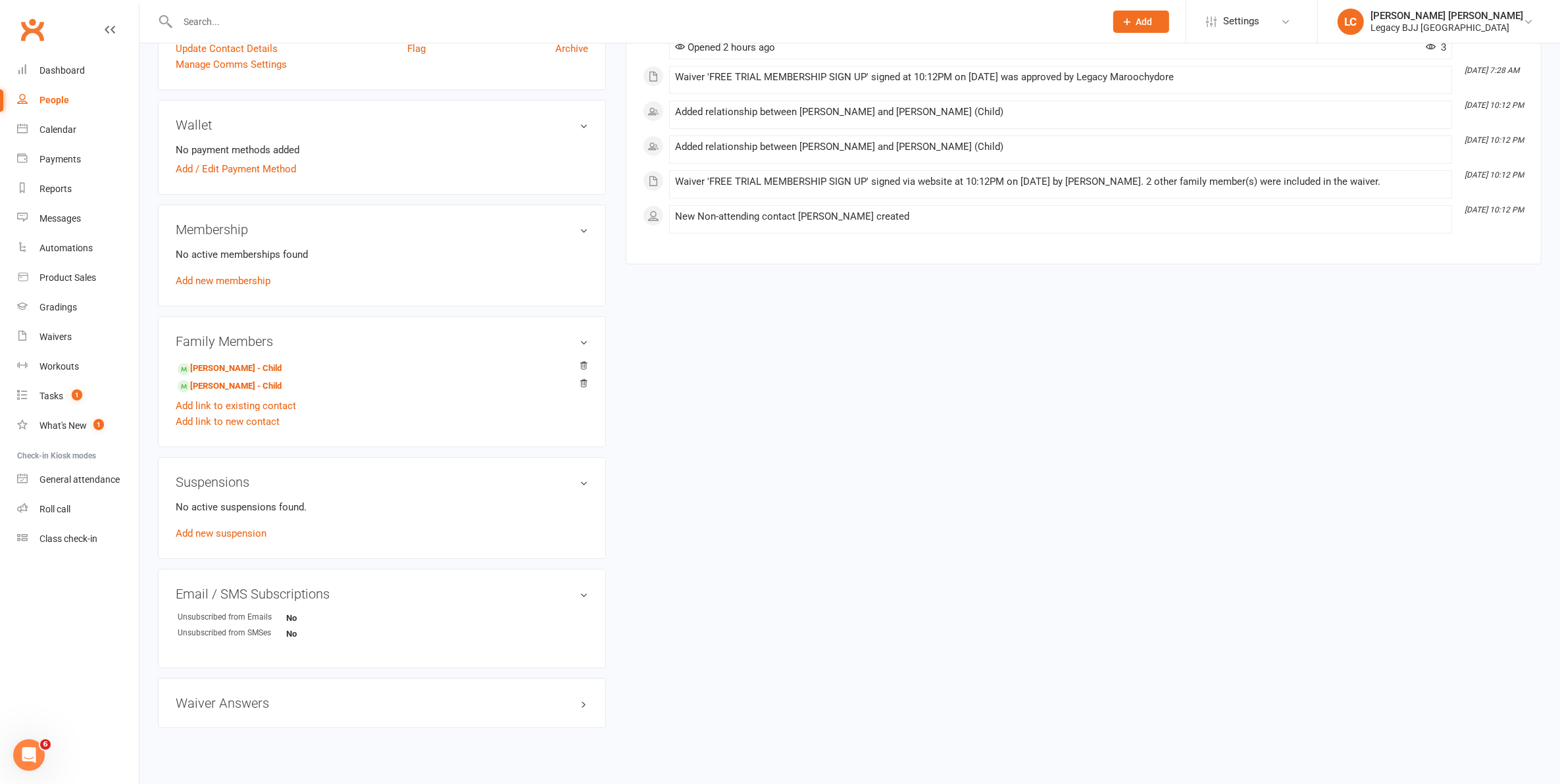
scroll to position [388, 0]
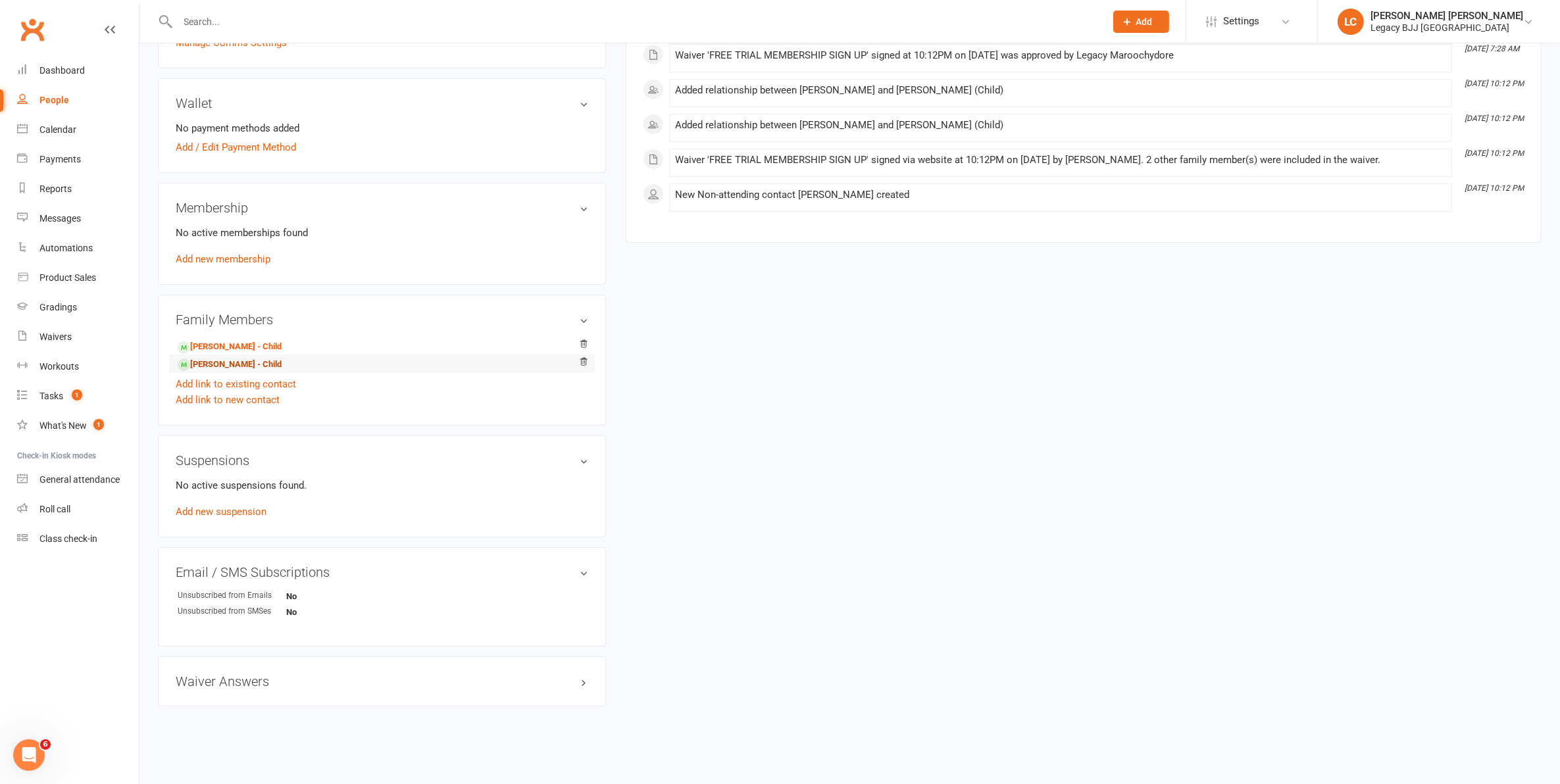
click at [231, 359] on link "[PERSON_NAME] - Child" at bounding box center [229, 364] width 104 height 13
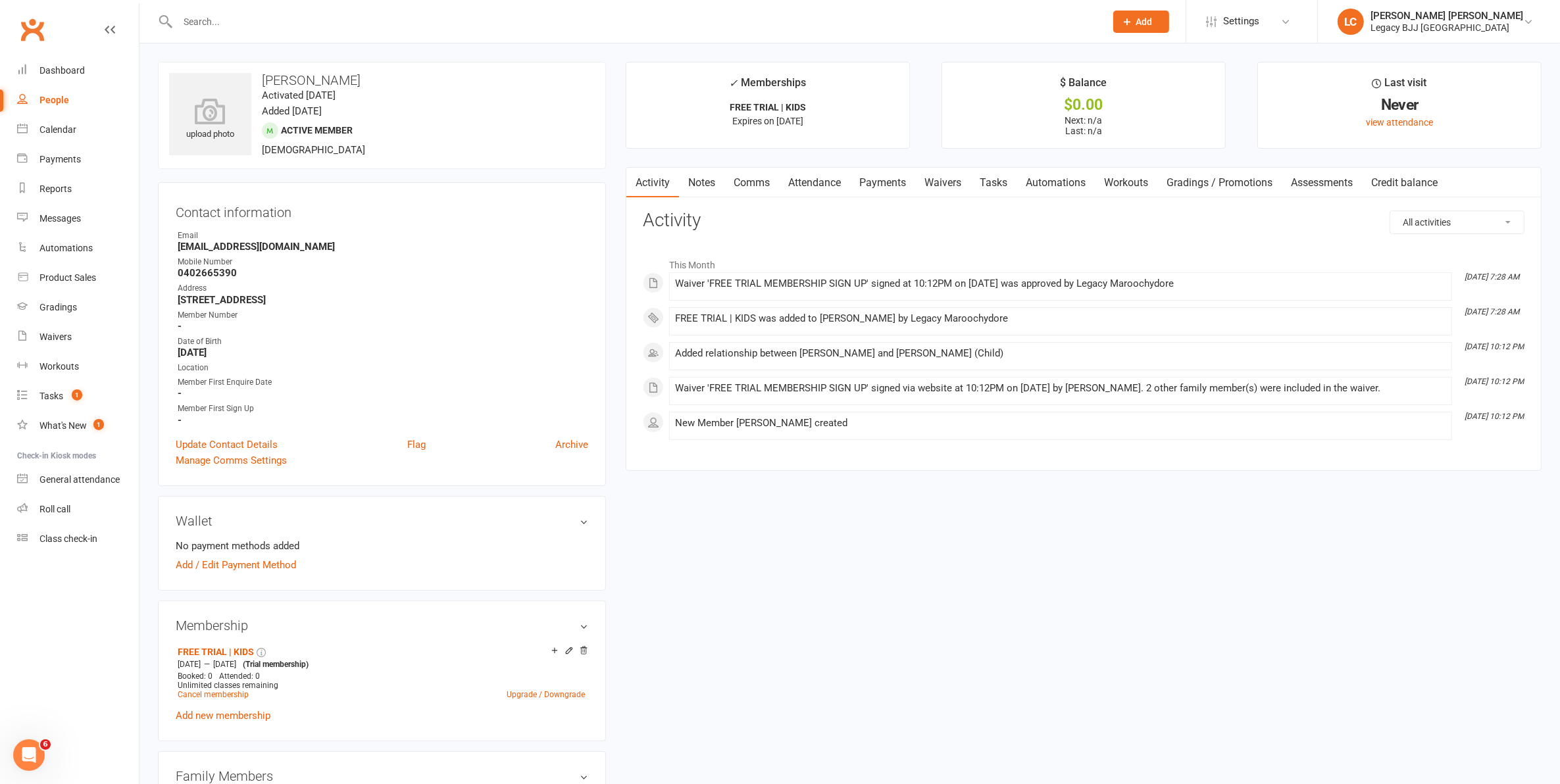
drag, startPoint x: 379, startPoint y: 77, endPoint x: 262, endPoint y: 85, distance: 117.3
click at [262, 85] on h3 "[PERSON_NAME]" at bounding box center [382, 80] width 426 height 14
click at [251, 238] on div "Email" at bounding box center [383, 235] width 411 height 13
click at [244, 245] on strong "[EMAIL_ADDRESS][DOMAIN_NAME]" at bounding box center [383, 247] width 411 height 12
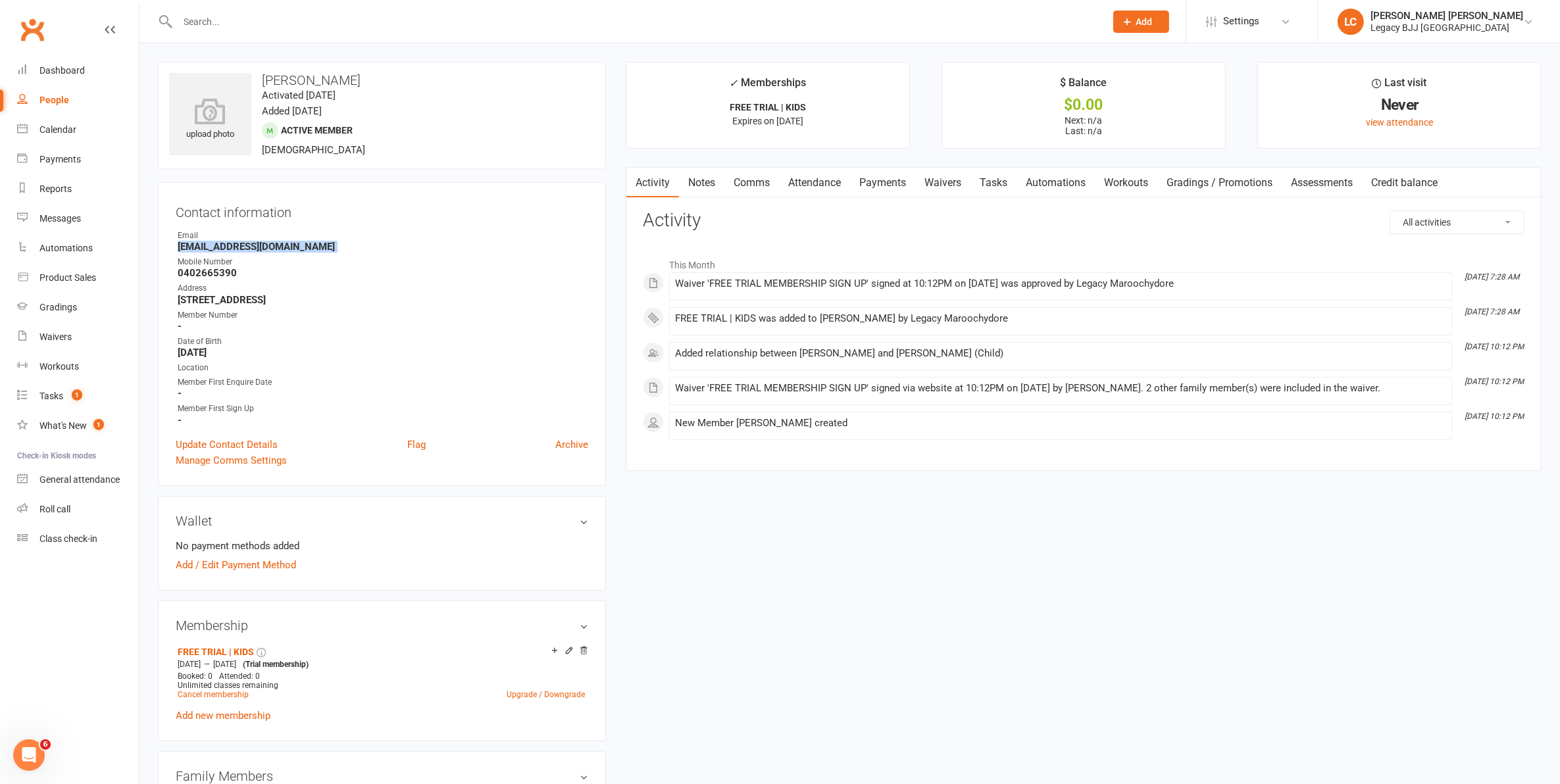
click at [244, 245] on strong "[EMAIL_ADDRESS][DOMAIN_NAME]" at bounding box center [383, 247] width 411 height 12
click at [211, 295] on strong "[STREET_ADDRESS]" at bounding box center [383, 300] width 411 height 12
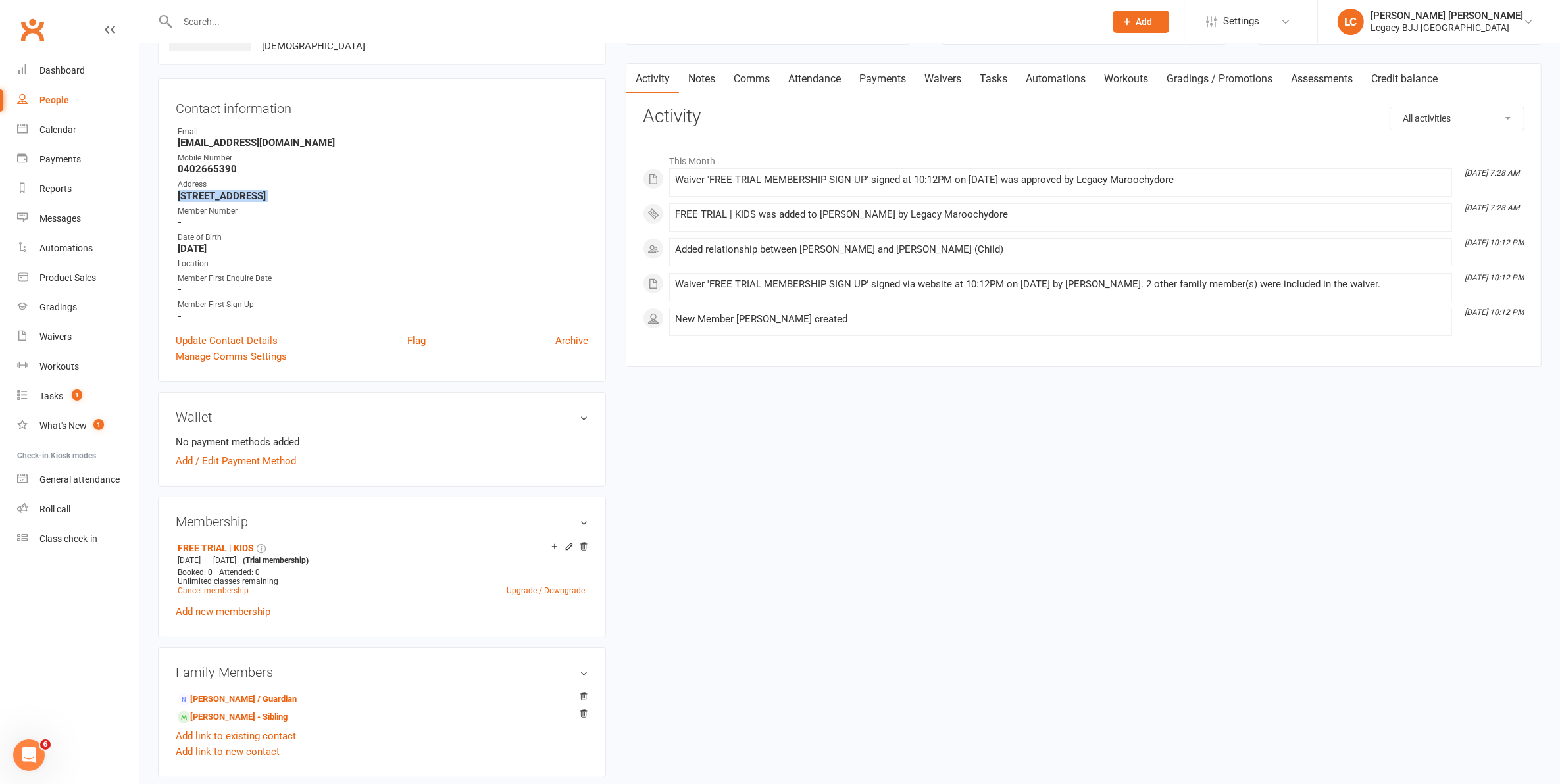
scroll to position [164, 0]
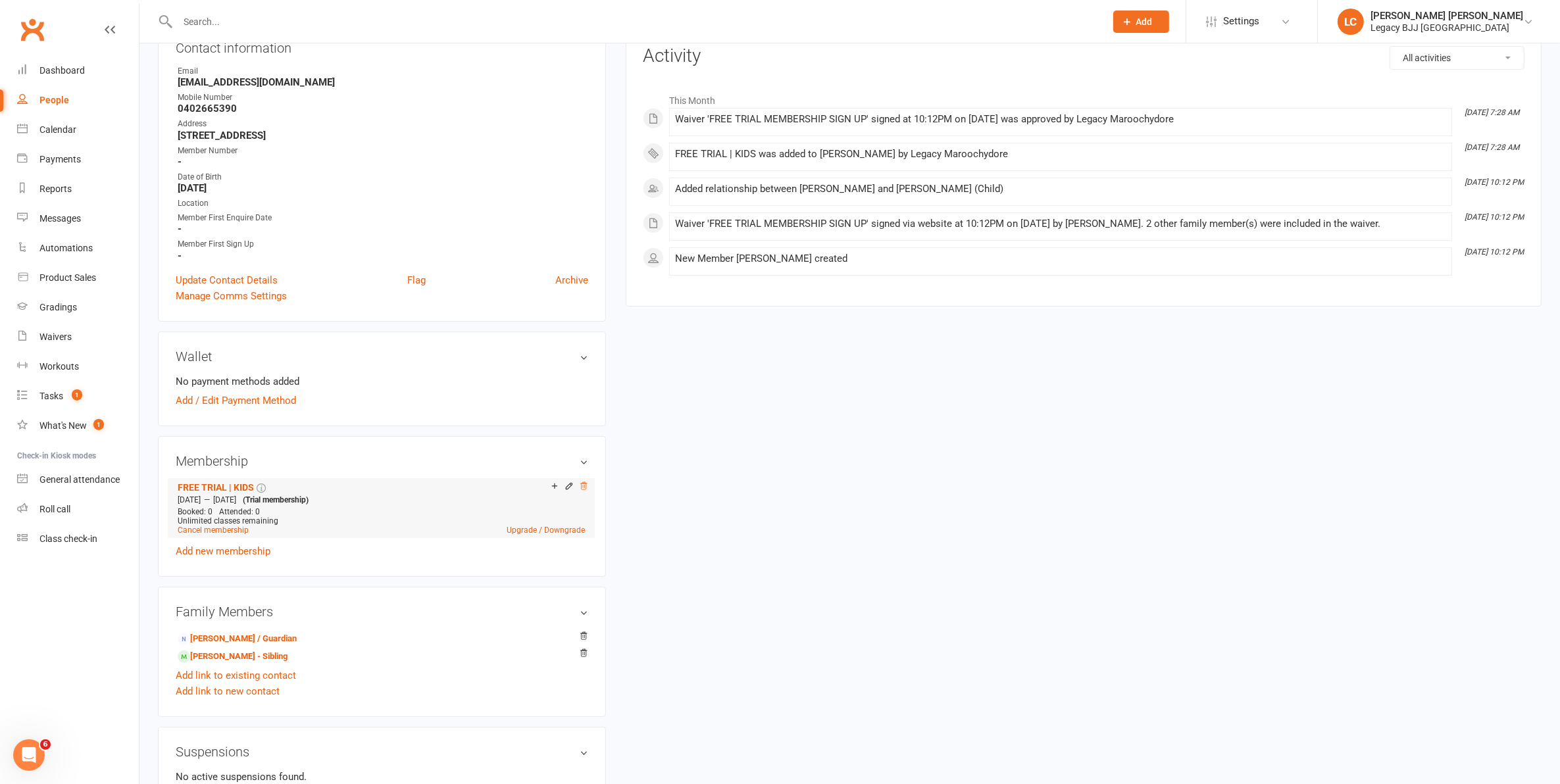
click at [581, 484] on icon at bounding box center [584, 486] width 9 height 9
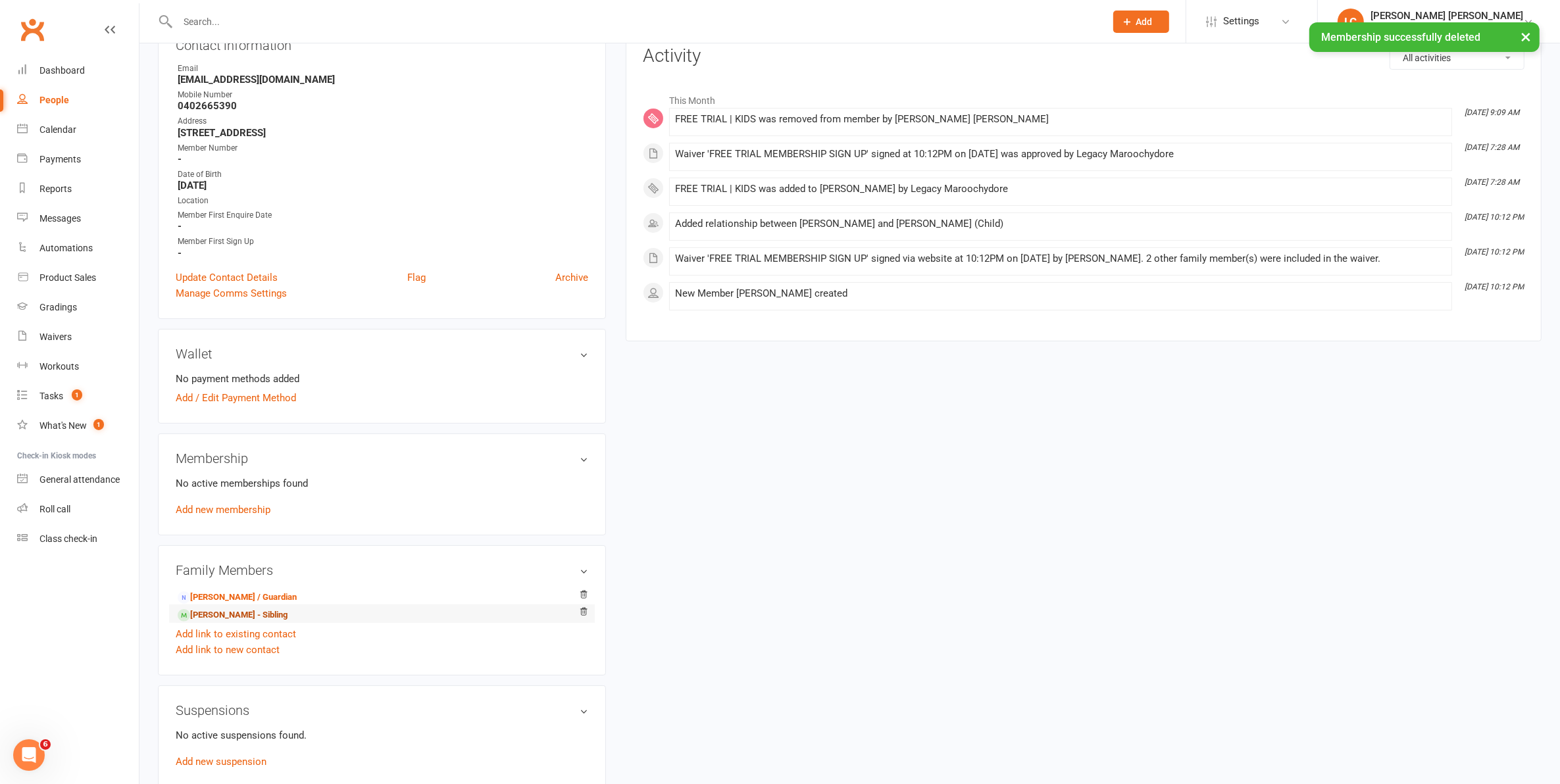
click at [226, 614] on link "[PERSON_NAME] - Sibling" at bounding box center [233, 615] width 110 height 13
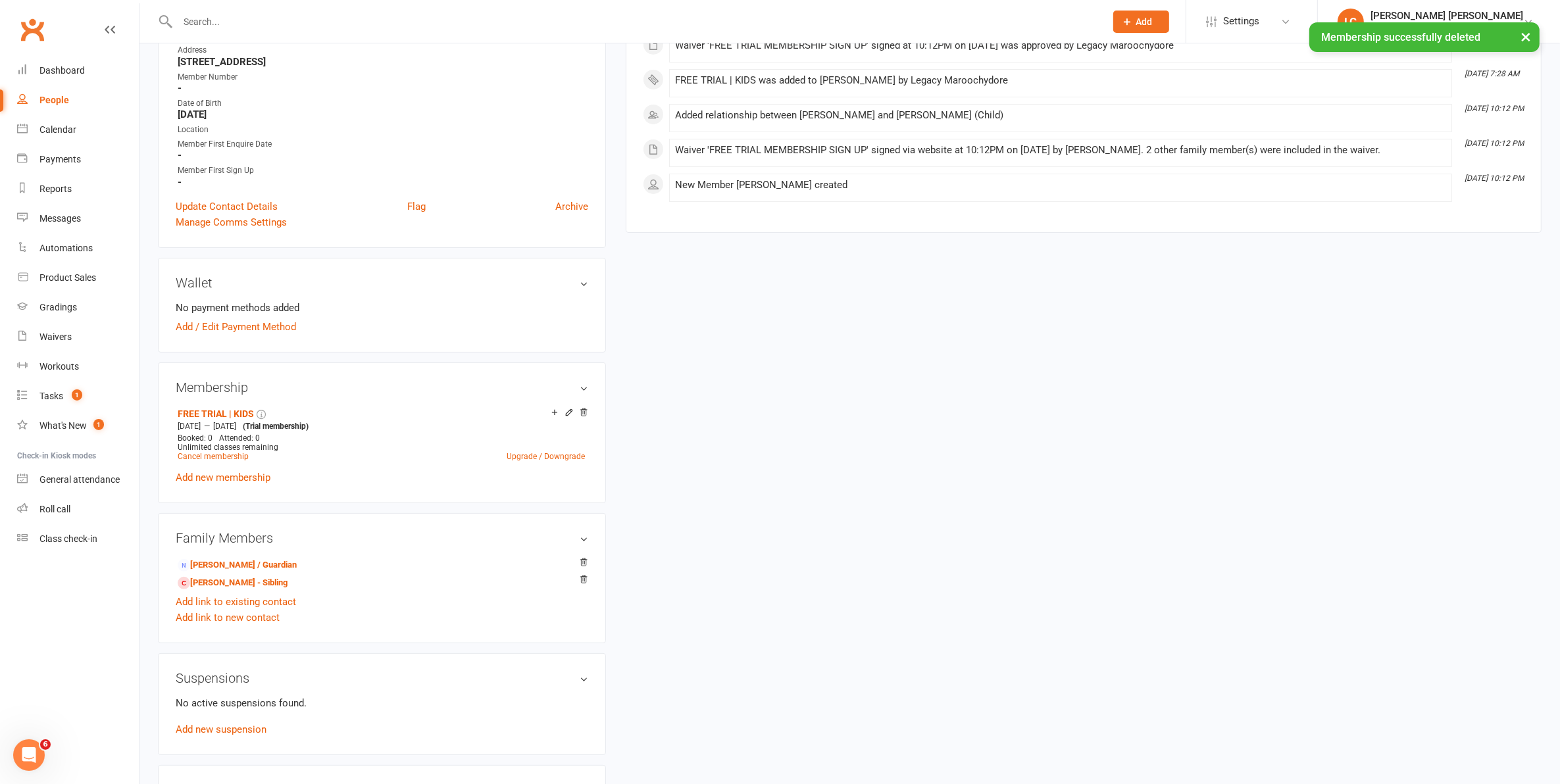
scroll to position [247, 0]
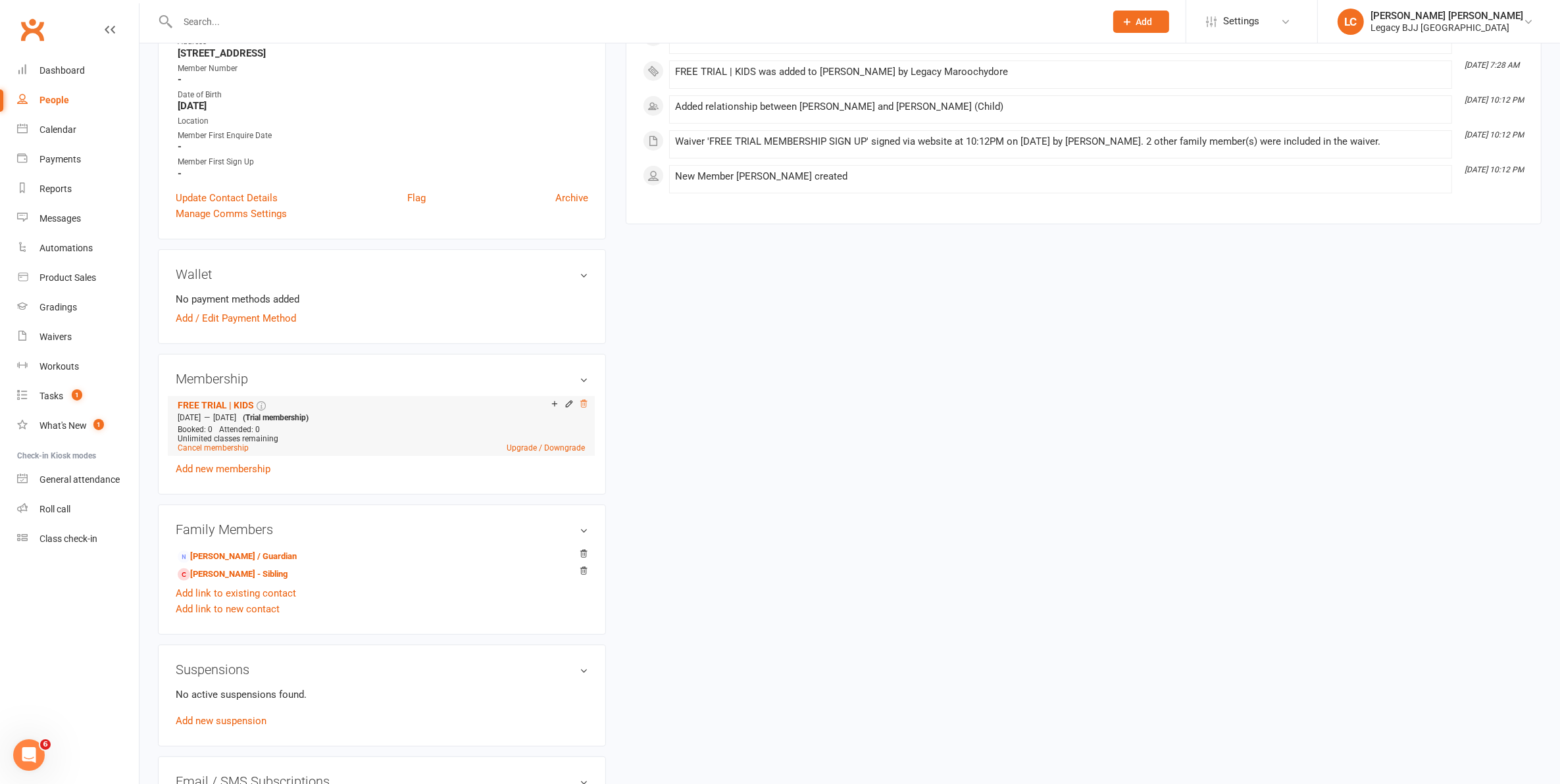
click at [584, 400] on icon at bounding box center [584, 403] width 7 height 8
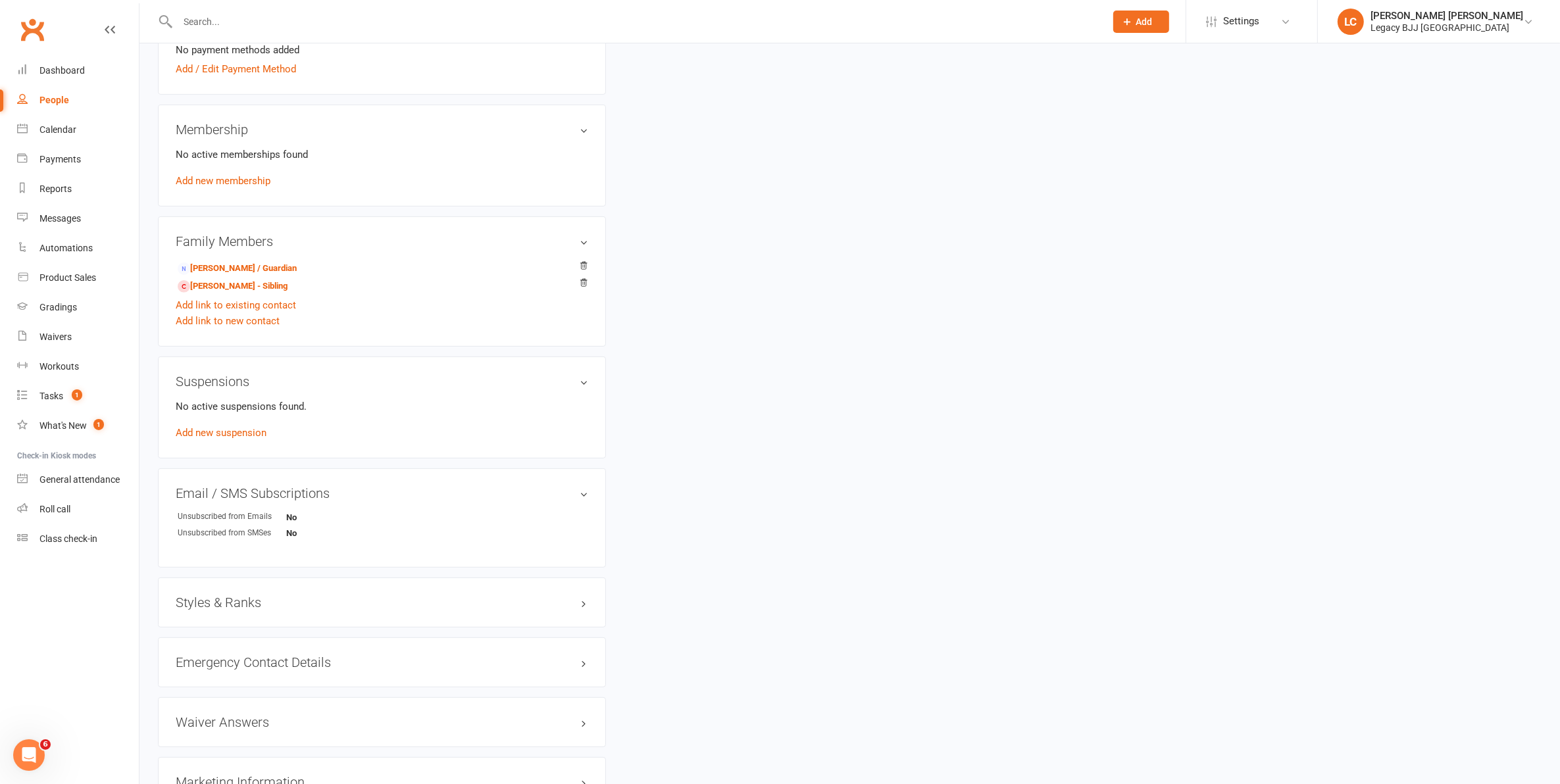
scroll to position [0, 0]
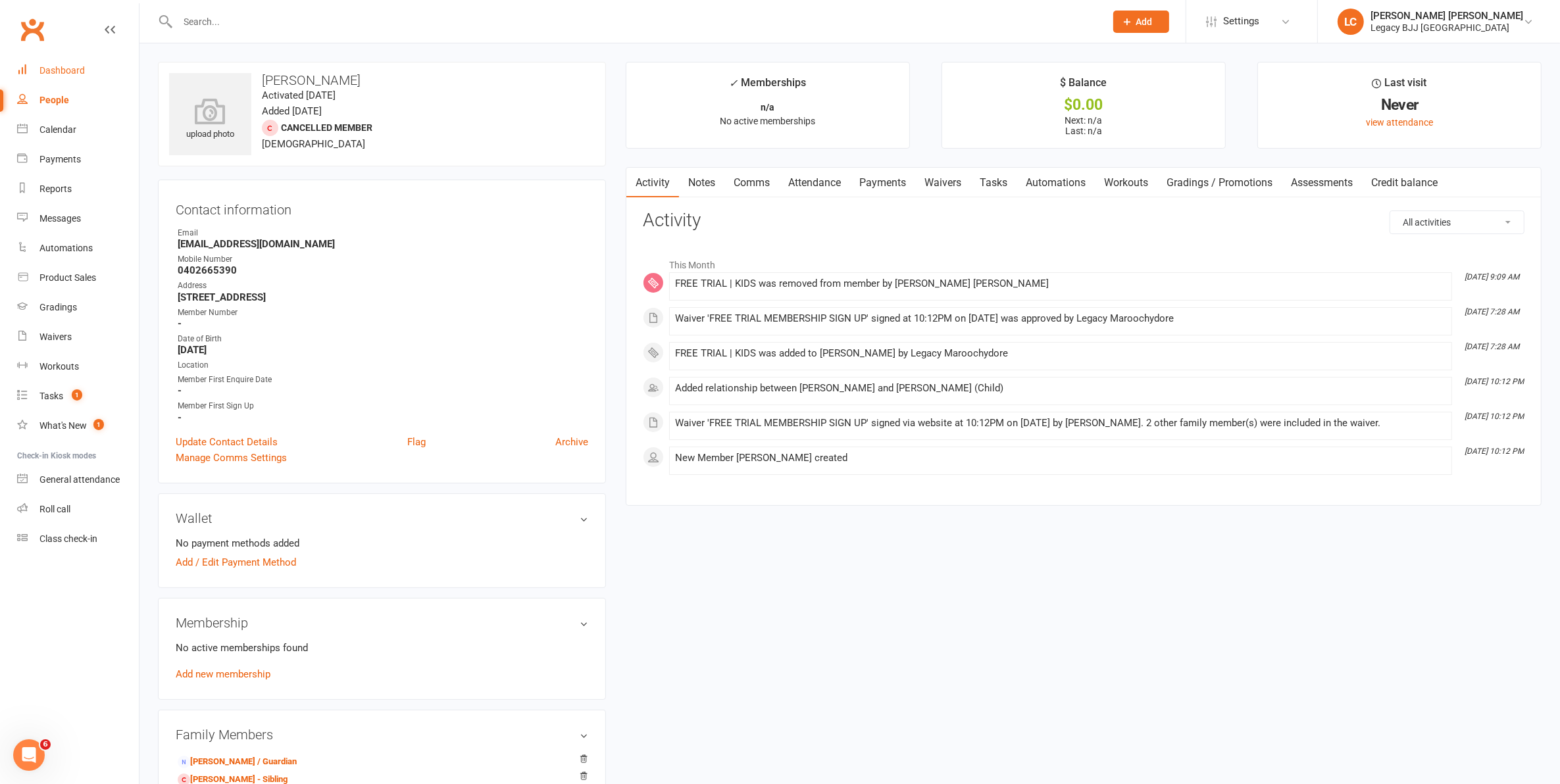
click at [67, 67] on div "Dashboard" at bounding box center [62, 70] width 46 height 10
